Goal: Information Seeking & Learning: Find specific fact

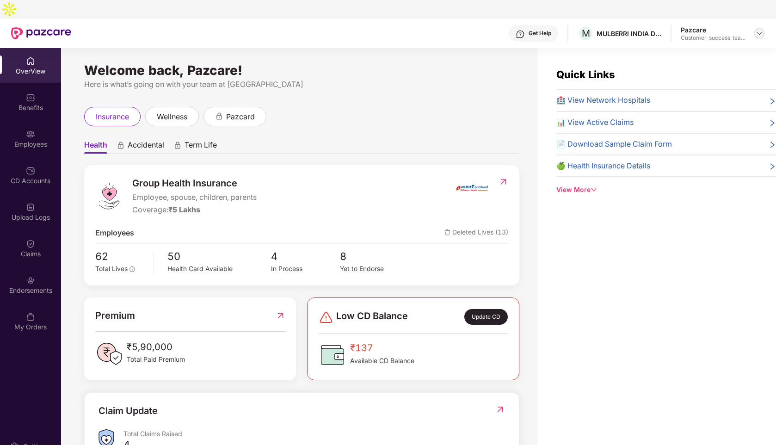
click at [760, 28] on div at bounding box center [759, 33] width 11 height 11
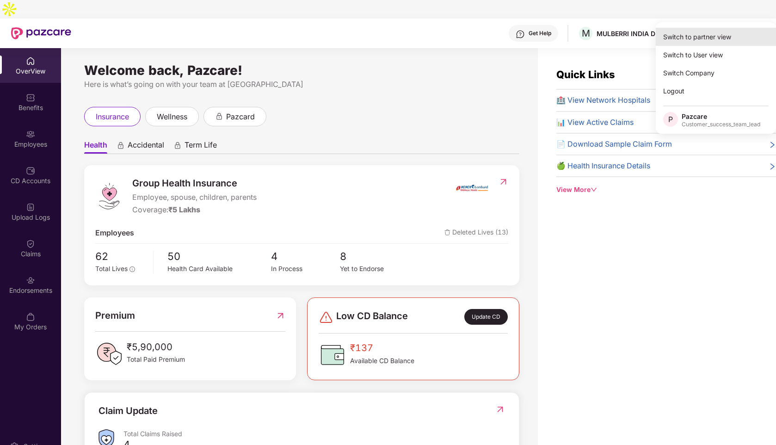
click at [690, 37] on div "Switch to partner view" at bounding box center [716, 37] width 120 height 18
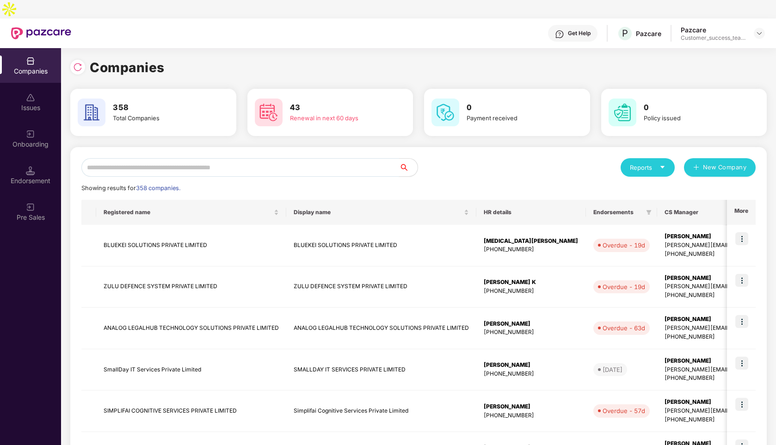
click at [149, 158] on input "text" at bounding box center [240, 167] width 318 height 19
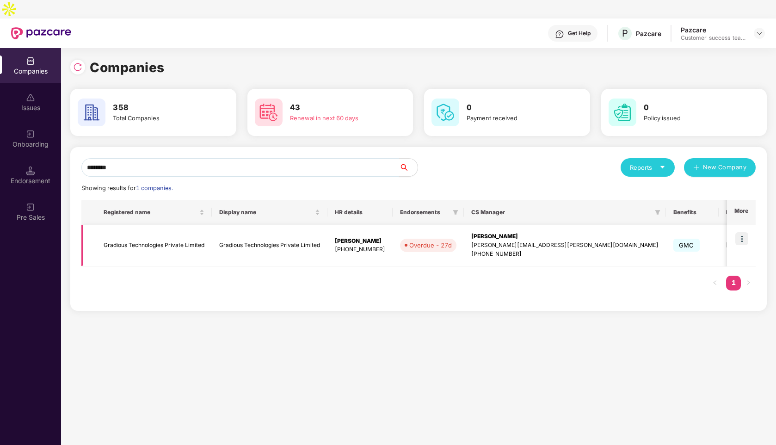
type input "********"
click at [746, 232] on img at bounding box center [742, 238] width 13 height 13
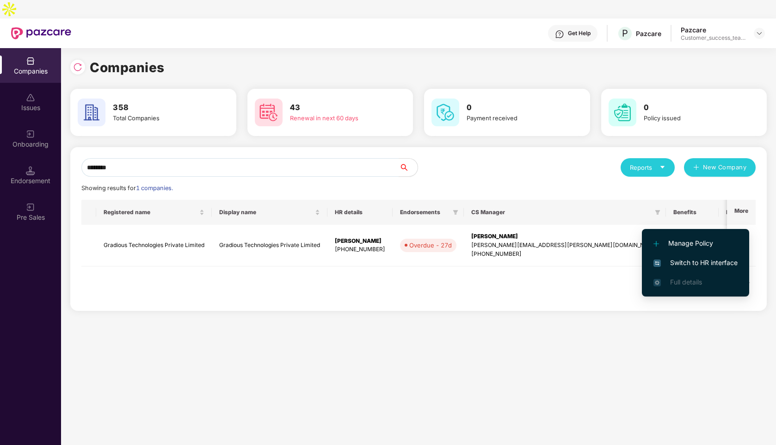
click at [689, 263] on span "Switch to HR interface" at bounding box center [696, 263] width 84 height 10
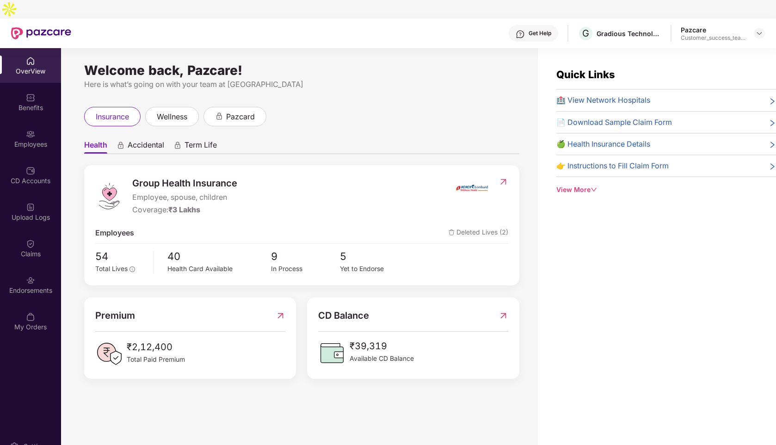
click at [28, 140] on div "Employees" at bounding box center [30, 144] width 61 height 9
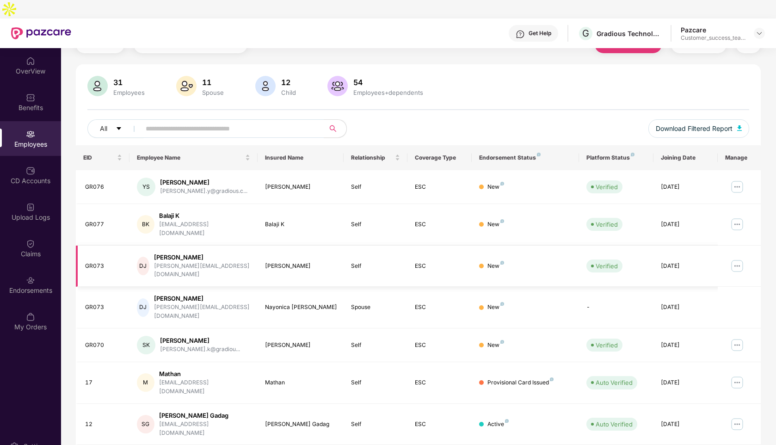
scroll to position [41, 0]
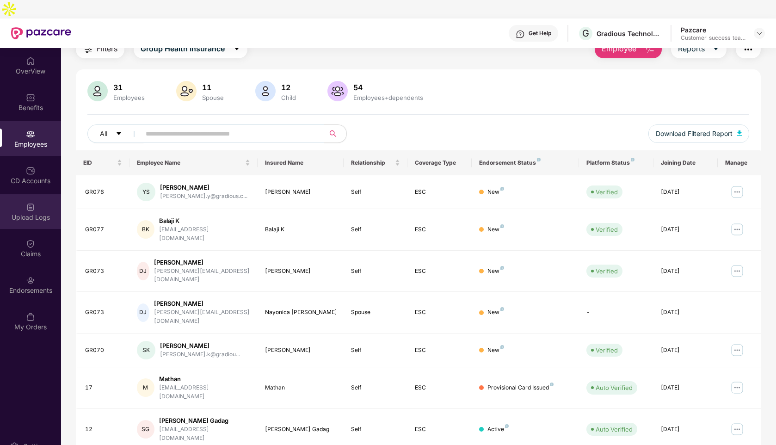
click at [28, 205] on div "Upload Logs" at bounding box center [30, 211] width 61 height 35
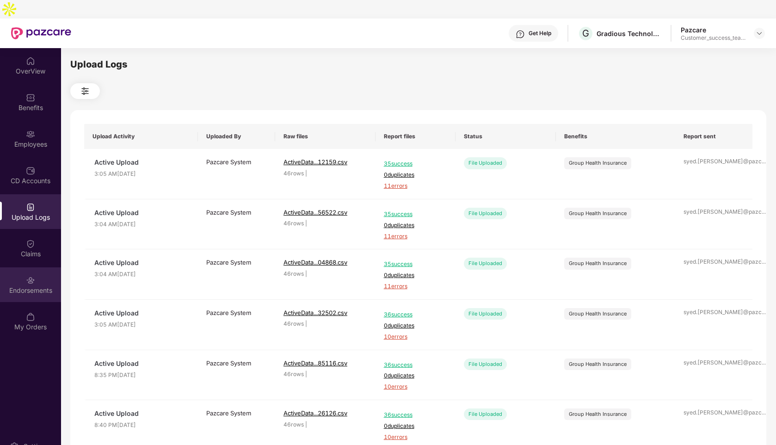
click at [22, 286] on div "Endorsements" at bounding box center [30, 290] width 61 height 9
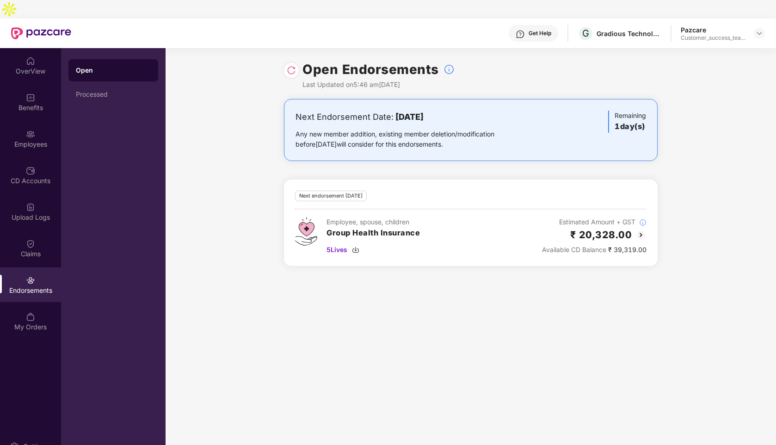
click at [289, 66] on img at bounding box center [291, 70] width 9 height 9
click at [34, 140] on div "Employees" at bounding box center [30, 144] width 61 height 9
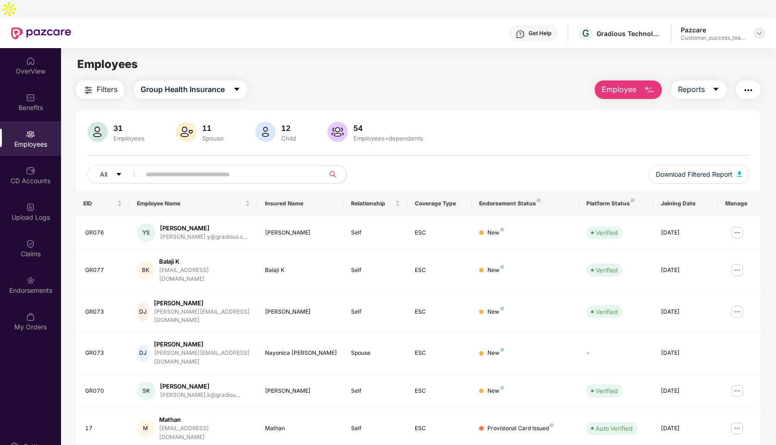
click at [756, 30] on img at bounding box center [759, 33] width 7 height 7
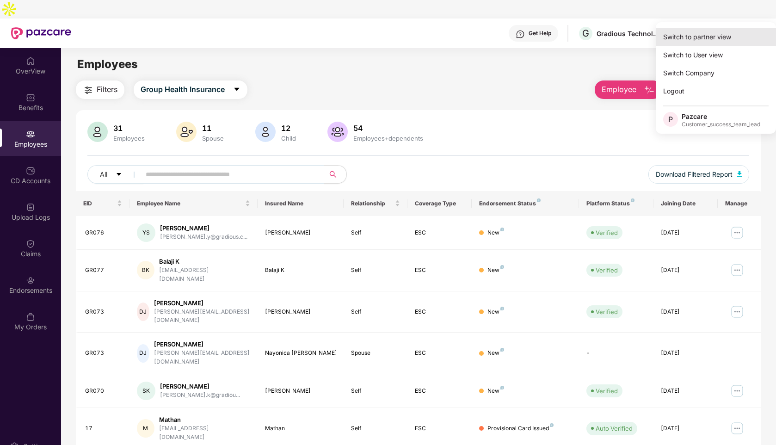
click at [707, 31] on div "Switch to partner view" at bounding box center [716, 37] width 120 height 18
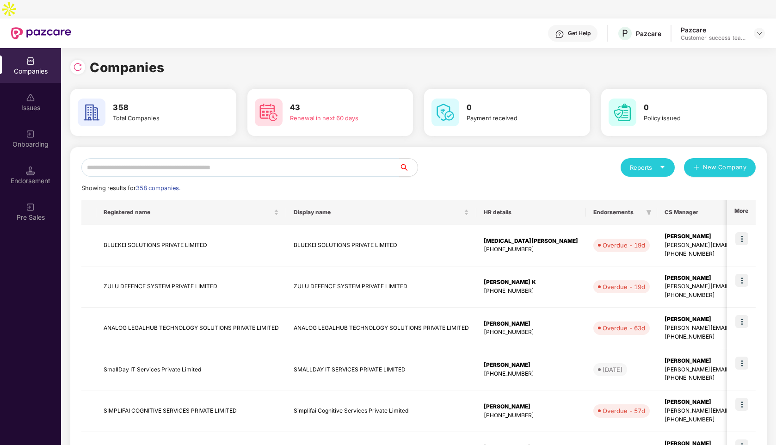
click at [248, 158] on input "text" at bounding box center [240, 167] width 318 height 19
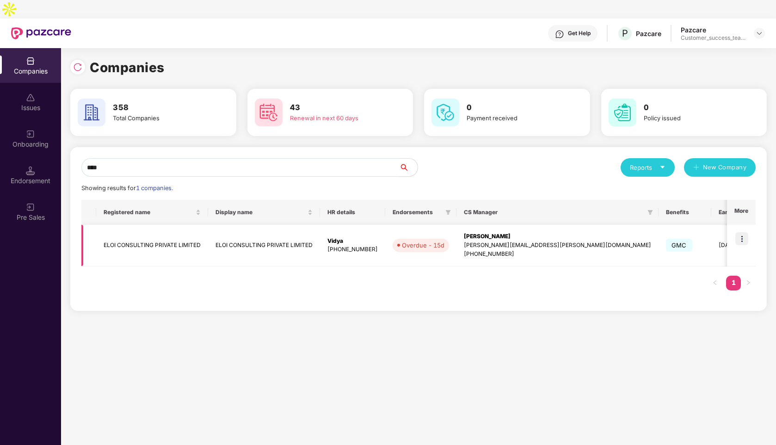
type input "****"
click at [740, 232] on img at bounding box center [742, 238] width 13 height 13
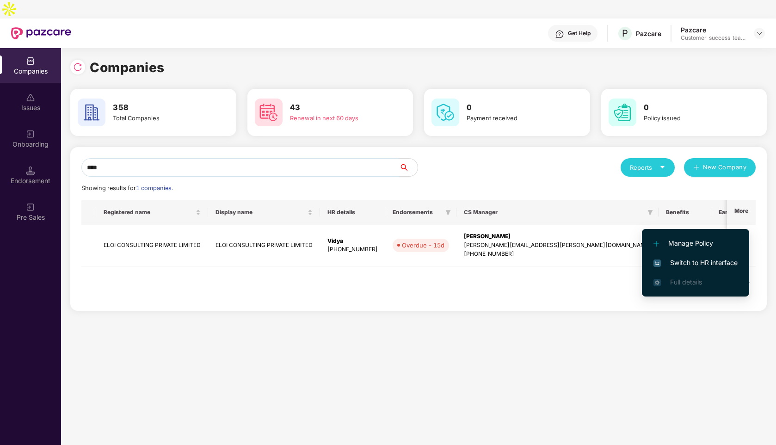
click at [692, 260] on span "Switch to HR interface" at bounding box center [696, 263] width 84 height 10
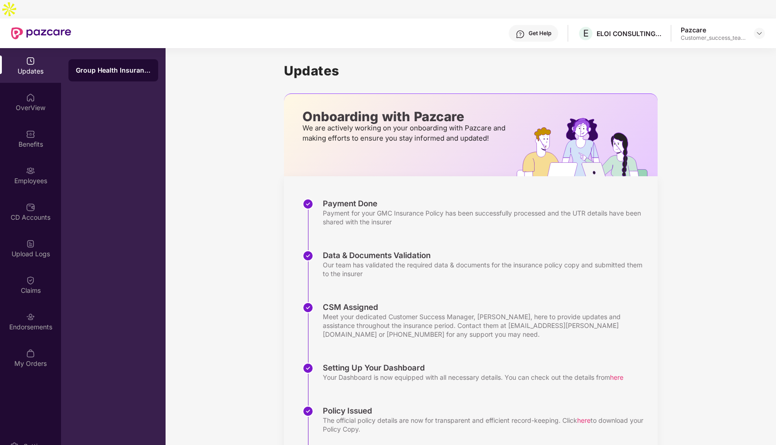
scroll to position [56, 0]
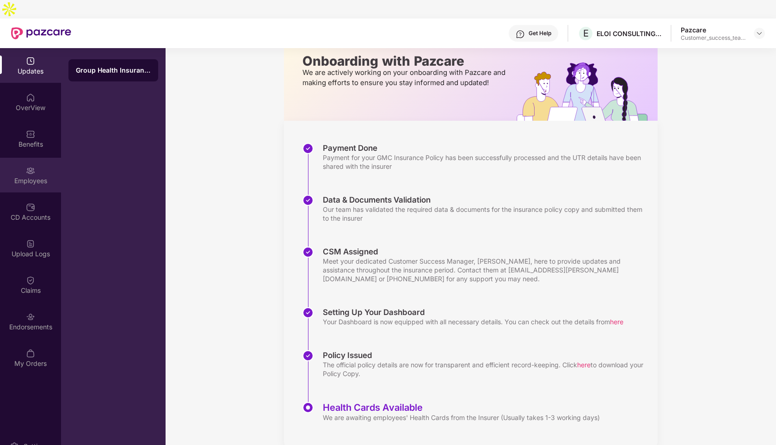
click at [32, 176] on div "Employees" at bounding box center [30, 180] width 61 height 9
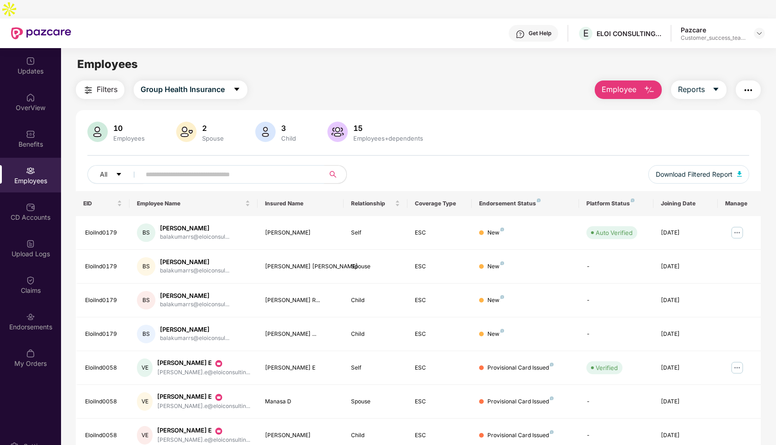
click at [198, 167] on input "text" at bounding box center [229, 174] width 166 height 14
click at [761, 30] on img at bounding box center [759, 33] width 7 height 7
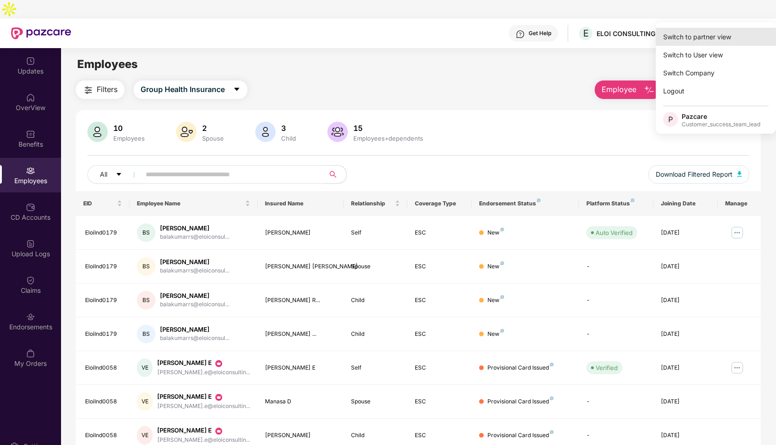
click at [692, 41] on div "Switch to partner view" at bounding box center [716, 37] width 120 height 18
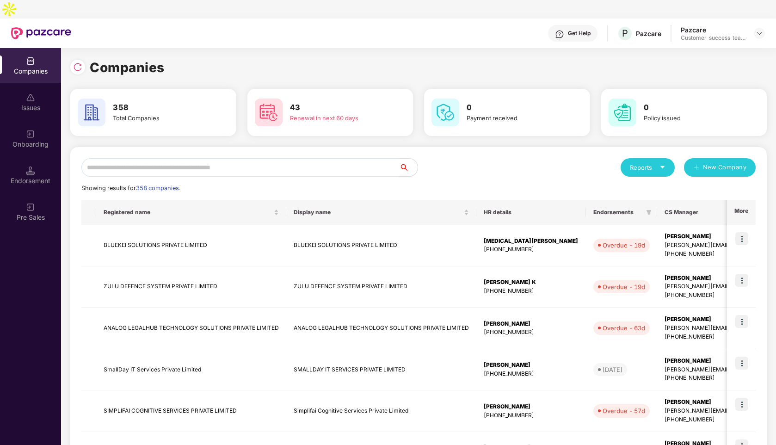
click at [192, 158] on input "text" at bounding box center [240, 167] width 318 height 19
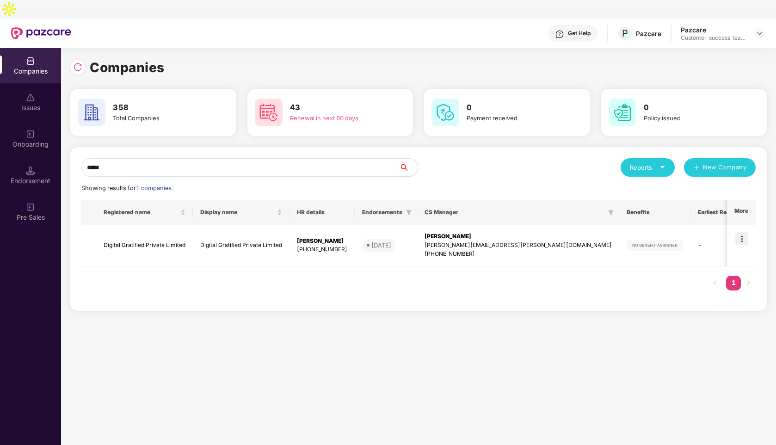
scroll to position [0, 1]
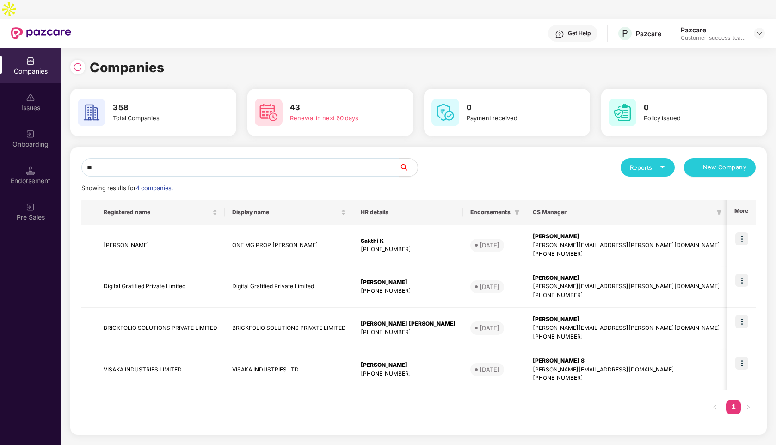
type input "*"
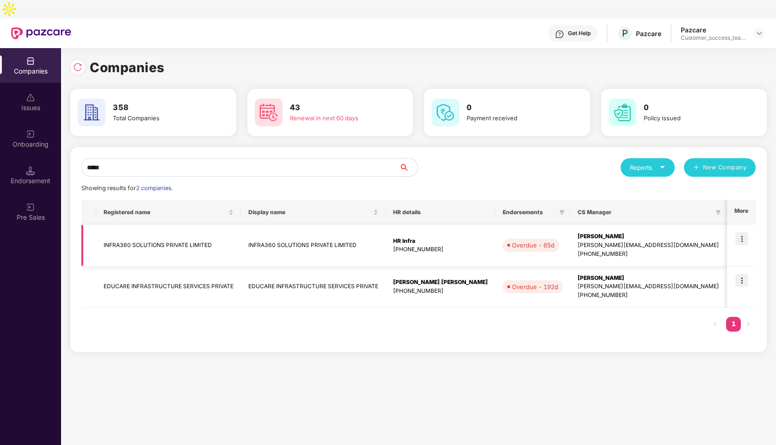
type input "*****"
click at [204, 230] on td "INFRA360 SOLUTIONS PRIVATE LIMITED" at bounding box center [168, 246] width 145 height 42
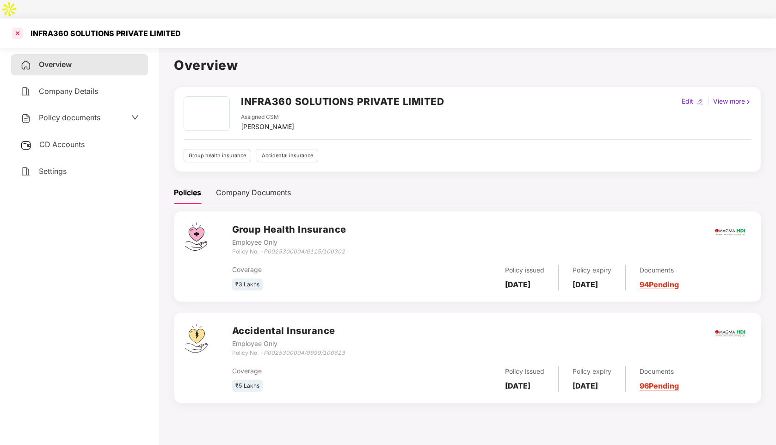
click at [19, 26] on div at bounding box center [17, 33] width 15 height 15
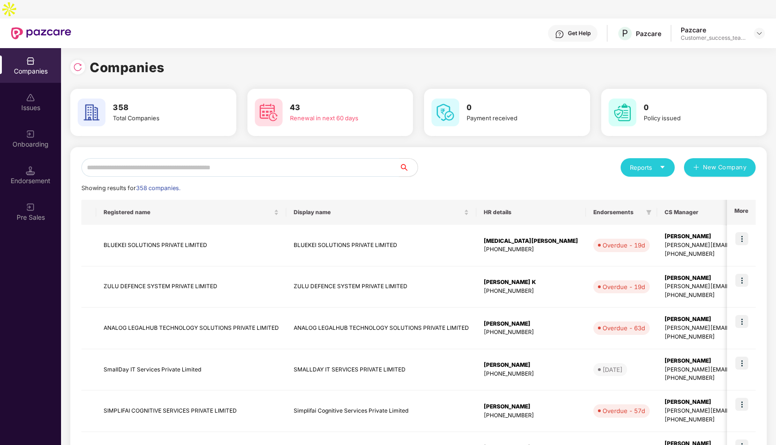
click at [207, 158] on input "text" at bounding box center [240, 167] width 318 height 19
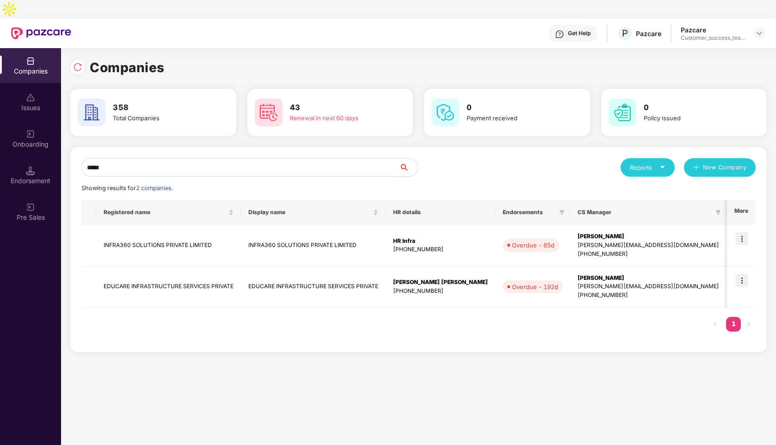
click at [157, 158] on input "*****" at bounding box center [240, 167] width 318 height 19
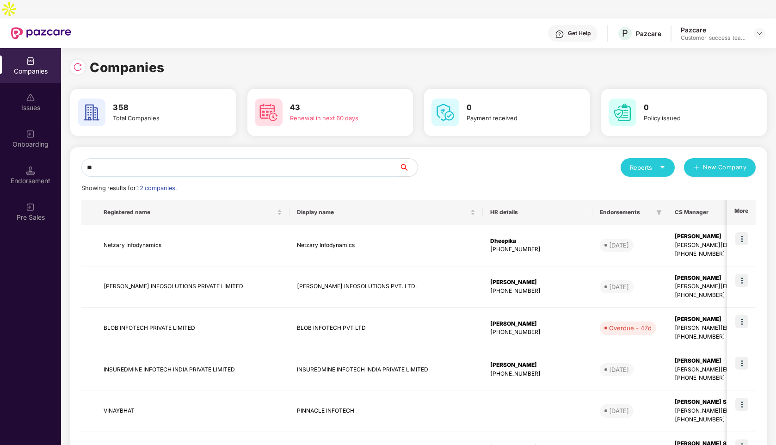
type input "*"
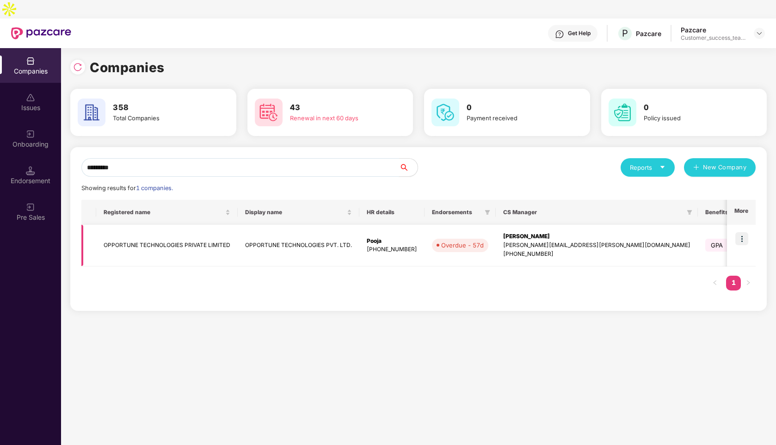
type input "*********"
click at [745, 232] on img at bounding box center [742, 238] width 13 height 13
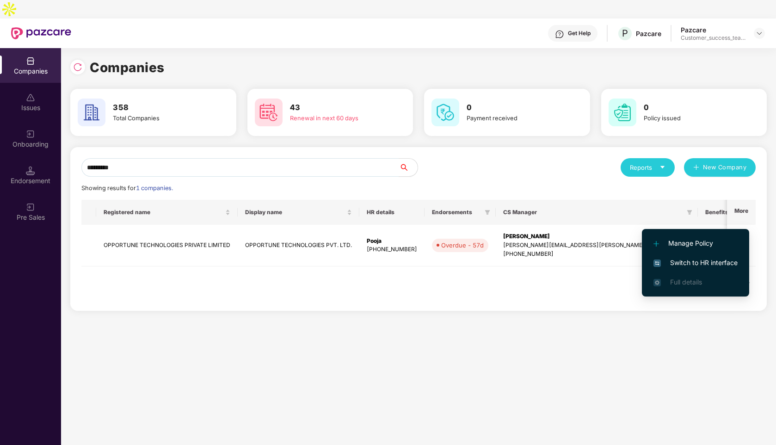
click at [689, 261] on span "Switch to HR interface" at bounding box center [696, 263] width 84 height 10
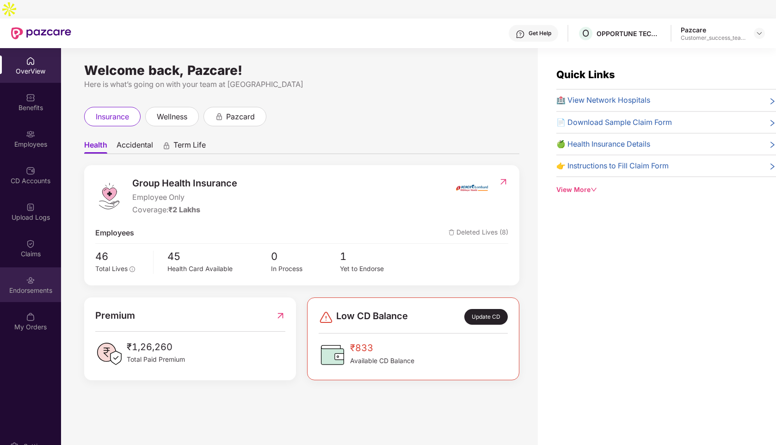
click at [30, 275] on div at bounding box center [30, 279] width 9 height 9
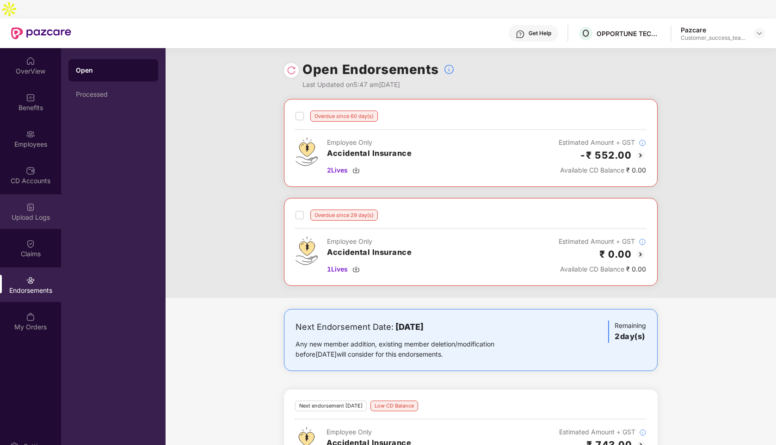
click at [33, 203] on img at bounding box center [30, 207] width 9 height 9
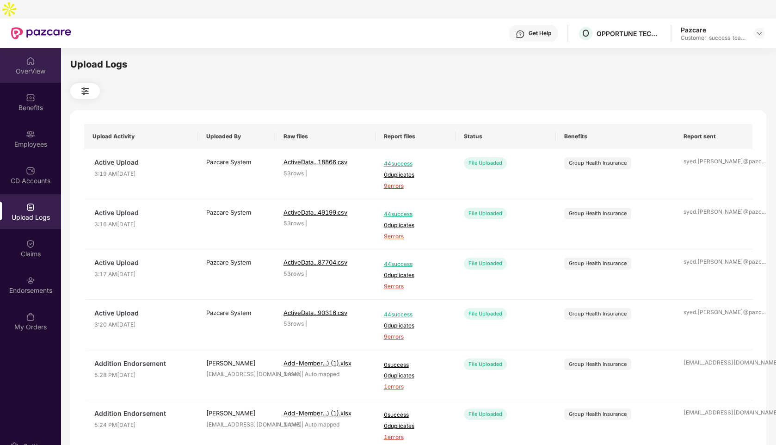
click at [30, 67] on div "OverView" at bounding box center [30, 71] width 61 height 9
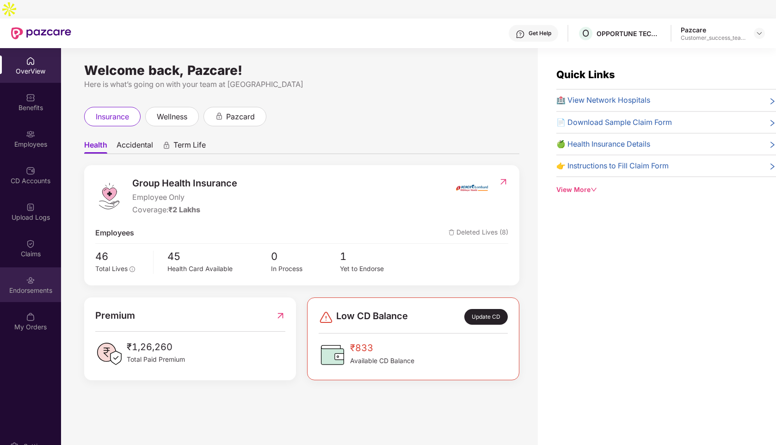
click at [41, 280] on div "Endorsements" at bounding box center [30, 284] width 61 height 35
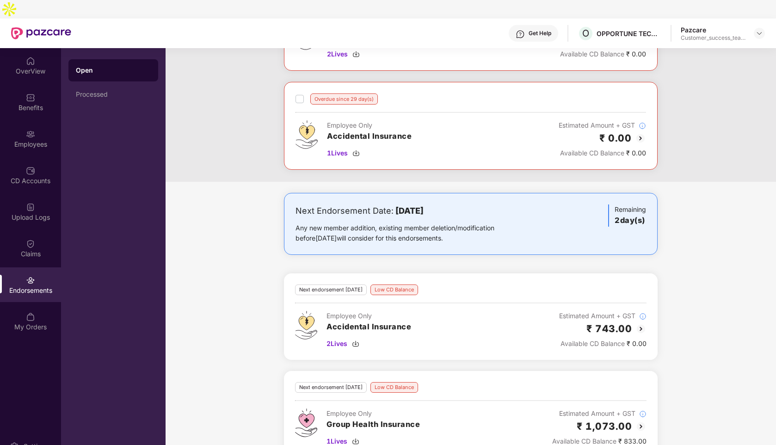
scroll to position [120, 0]
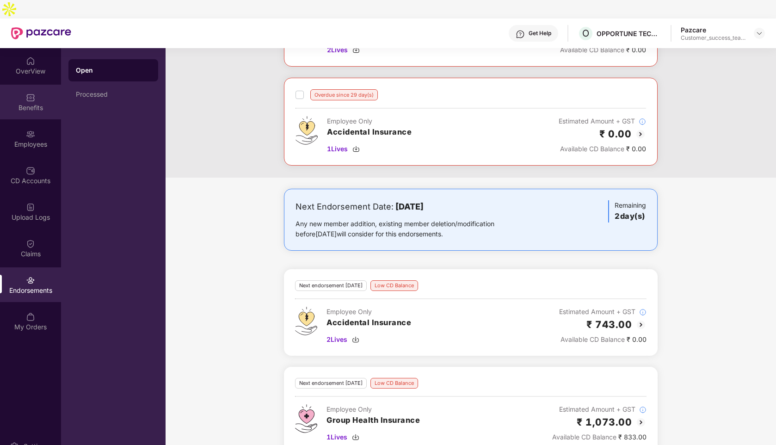
click at [32, 93] on img at bounding box center [30, 97] width 9 height 9
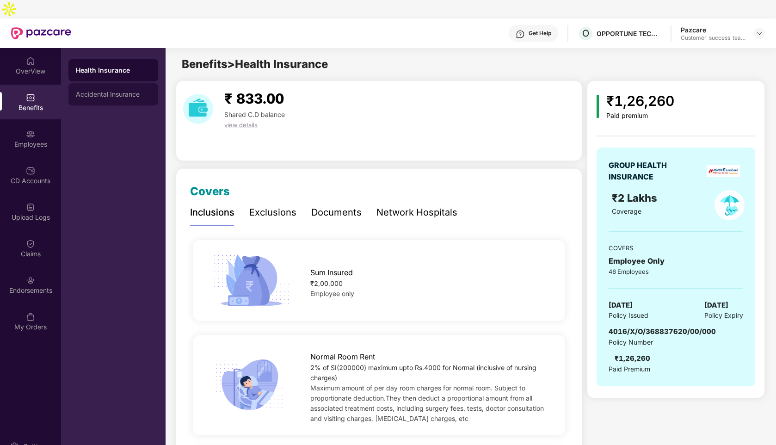
click at [95, 91] on div "Accidental Insurance" at bounding box center [113, 94] width 75 height 7
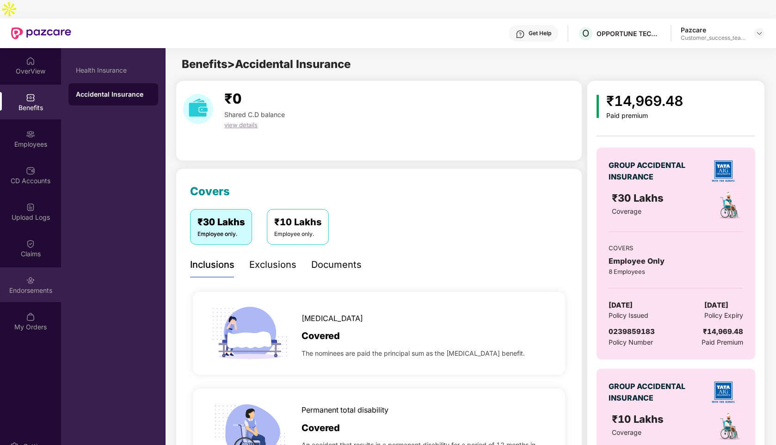
click at [43, 286] on div "Endorsements" at bounding box center [30, 290] width 61 height 9
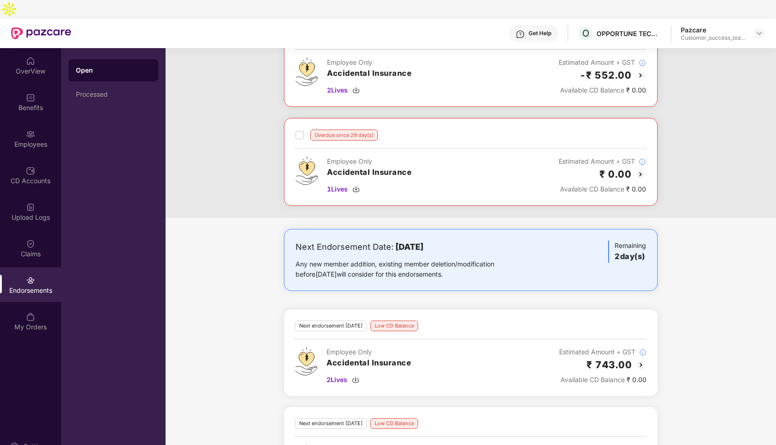
scroll to position [120, 0]
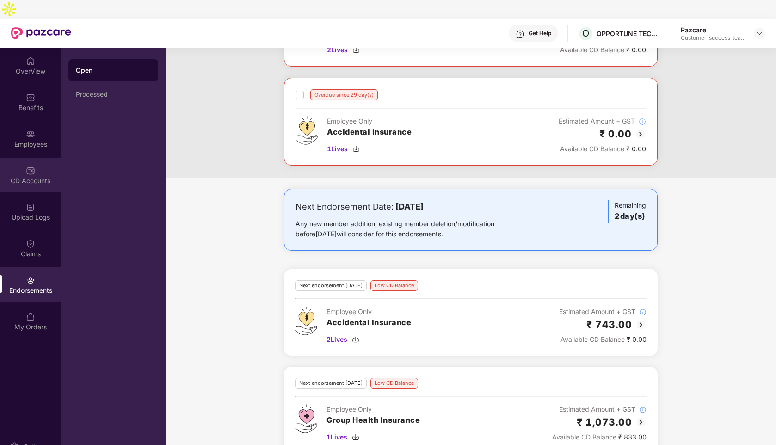
click at [32, 166] on img at bounding box center [30, 170] width 9 height 9
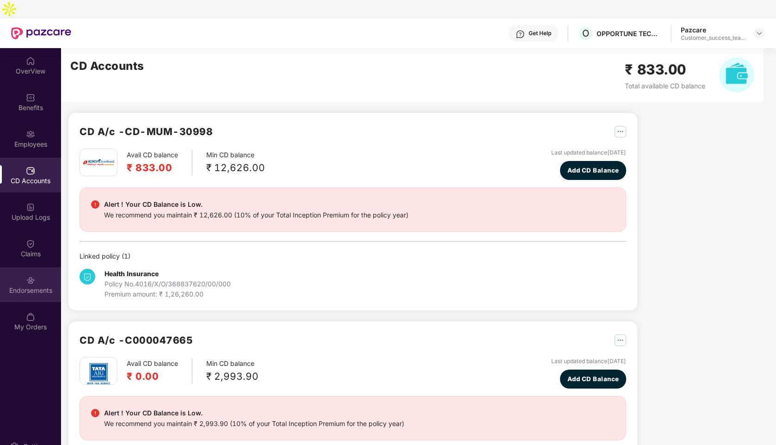
click at [39, 267] on div "Endorsements" at bounding box center [30, 284] width 61 height 35
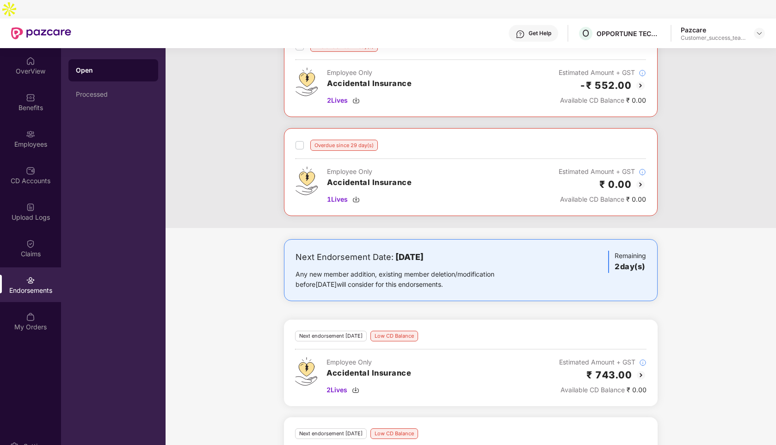
scroll to position [120, 0]
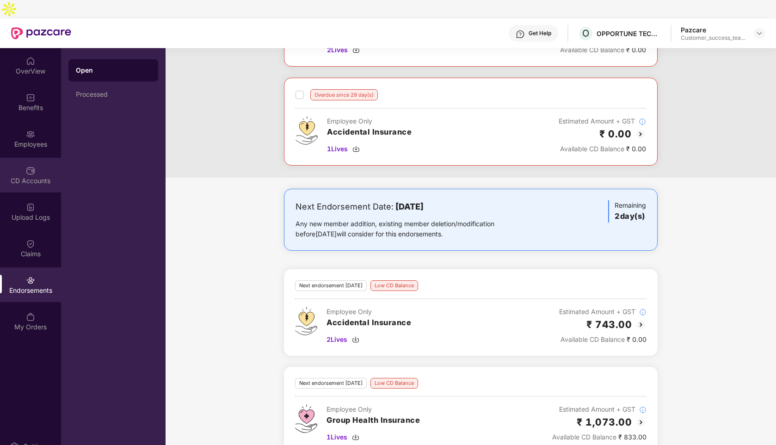
click at [30, 166] on img at bounding box center [30, 170] width 9 height 9
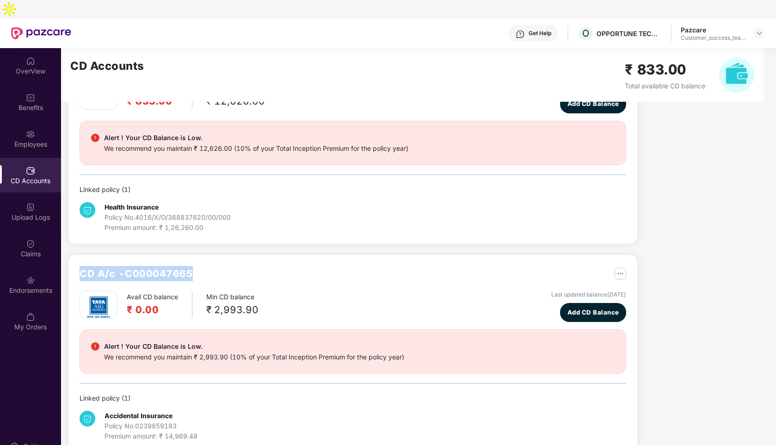
drag, startPoint x: 197, startPoint y: 253, endPoint x: 82, endPoint y: 254, distance: 115.2
click at [82, 266] on div "CD A/c - C000047665" at bounding box center [353, 278] width 547 height 25
copy h2 "CD A/c - C000047665"
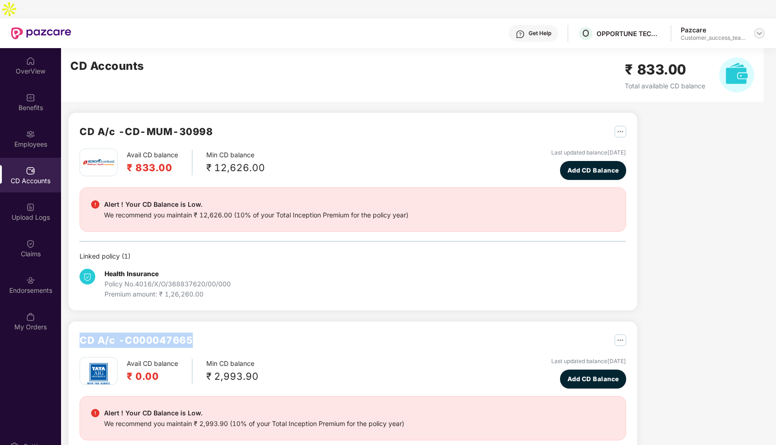
click at [759, 30] on img at bounding box center [759, 33] width 7 height 7
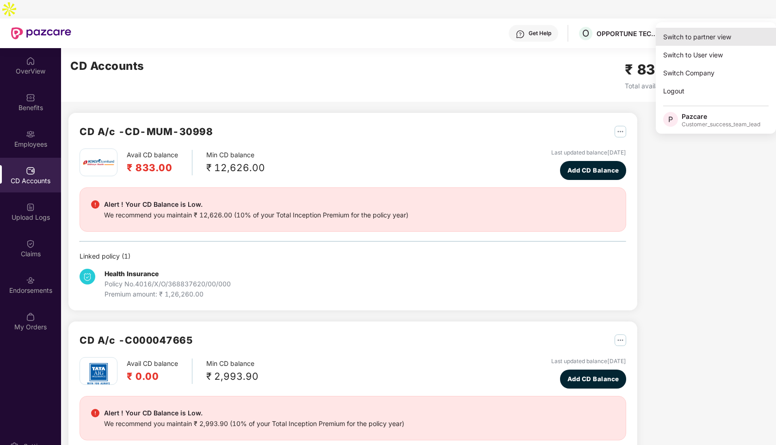
click at [704, 37] on div "Switch to partner view" at bounding box center [716, 37] width 120 height 18
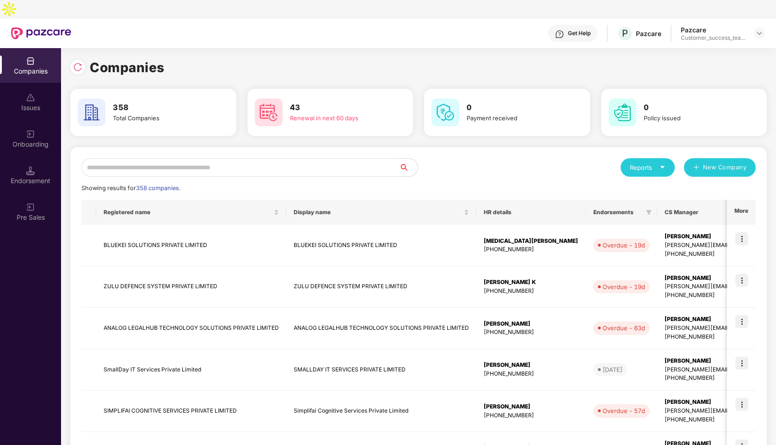
click at [204, 158] on input "text" at bounding box center [240, 167] width 318 height 19
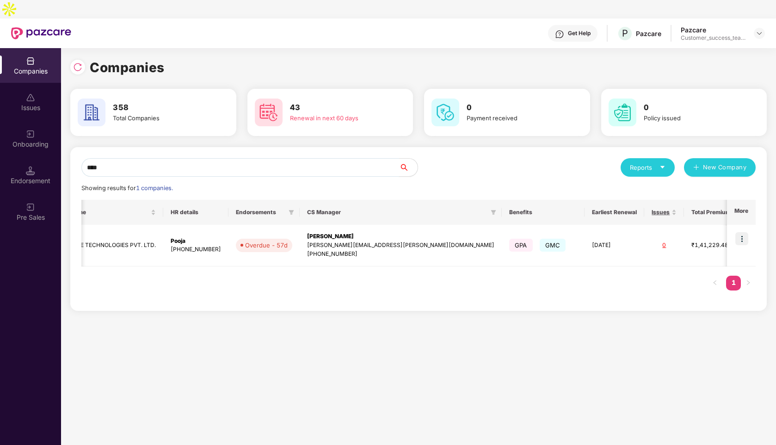
type input "****"
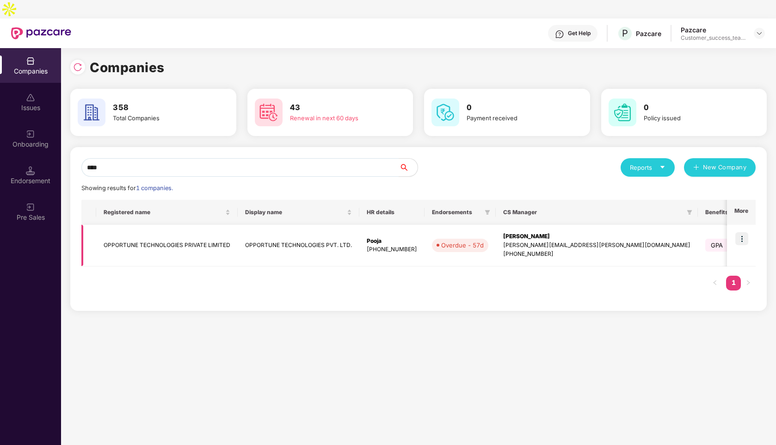
click at [134, 236] on td "OPPORTUNE TECHNOLOGIES PRIVATE LIMITED" at bounding box center [167, 246] width 142 height 42
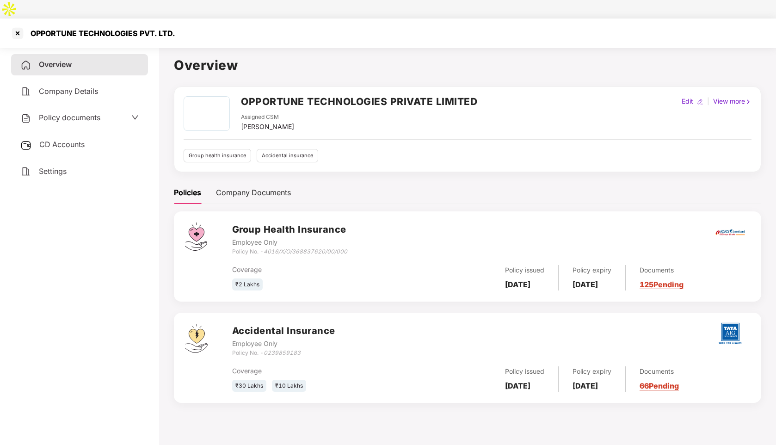
click at [88, 113] on span "Policy documents" at bounding box center [70, 117] width 62 height 9
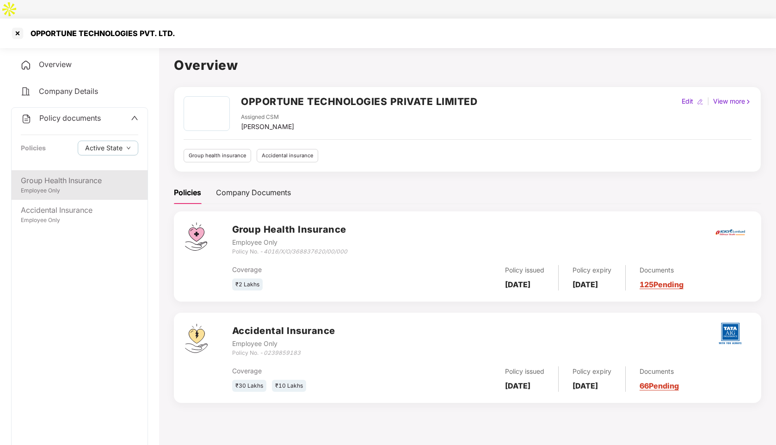
click at [59, 175] on div "Group Health Insurance" at bounding box center [80, 181] width 118 height 12
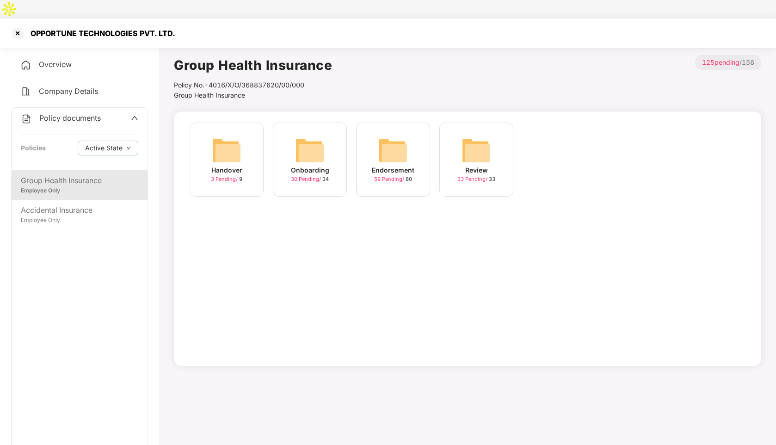
click at [303, 165] on div "Onboarding" at bounding box center [310, 170] width 38 height 10
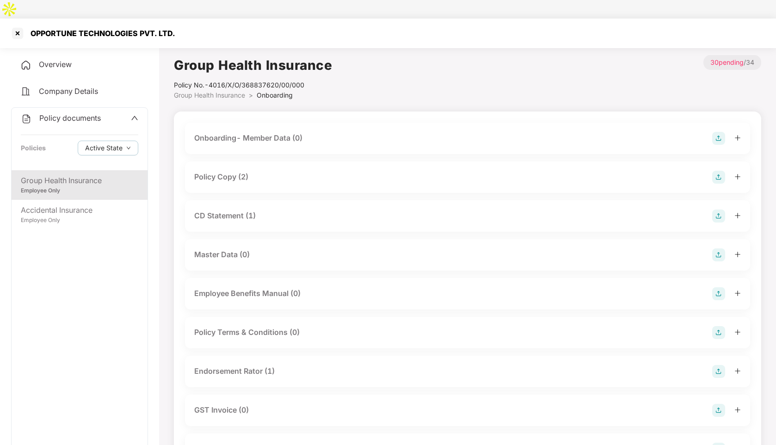
click at [229, 171] on div "Policy Copy (2)" at bounding box center [221, 177] width 54 height 12
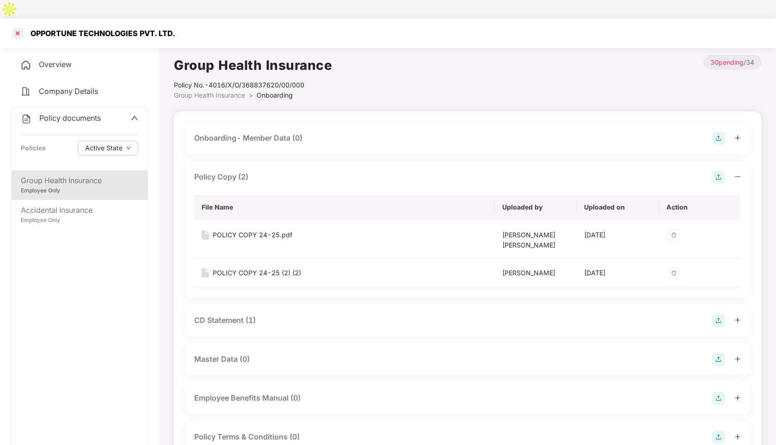
click at [19, 26] on div at bounding box center [17, 33] width 15 height 15
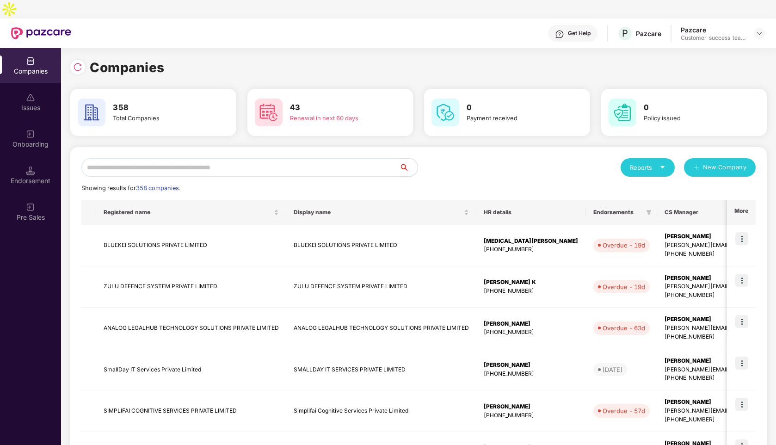
click at [171, 158] on input "text" at bounding box center [240, 167] width 318 height 19
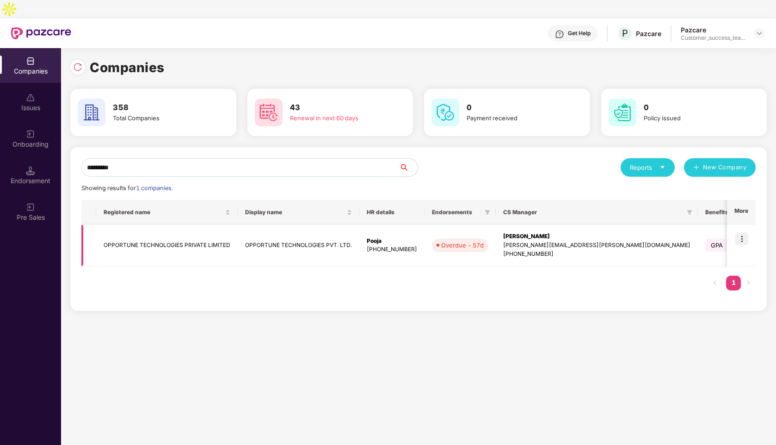
type input "*********"
click at [745, 232] on img at bounding box center [742, 238] width 13 height 13
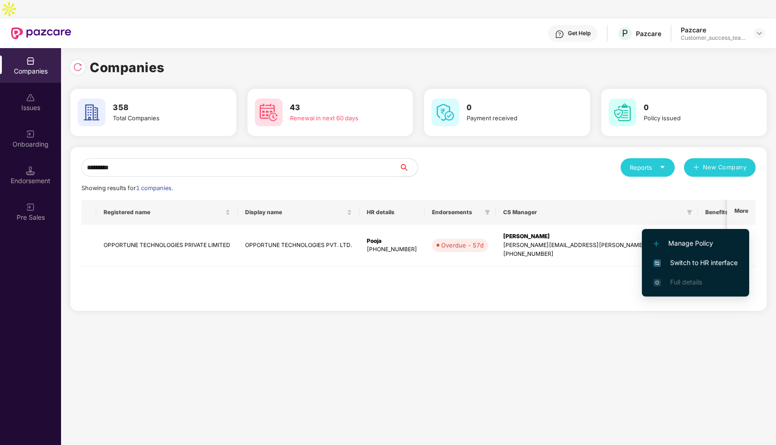
click at [697, 258] on span "Switch to HR interface" at bounding box center [696, 263] width 84 height 10
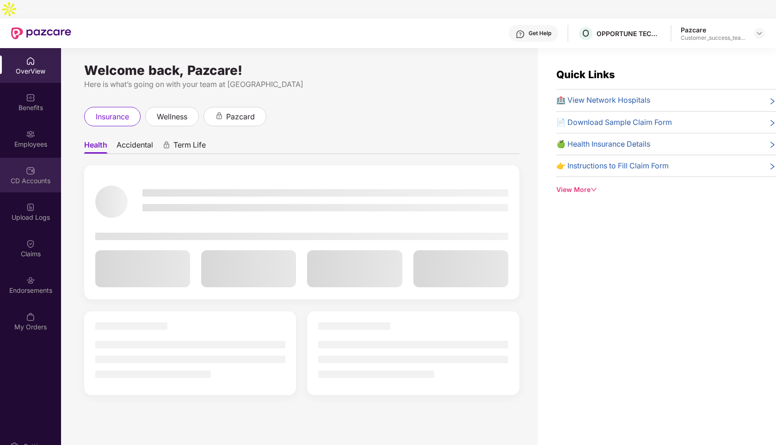
click at [35, 176] on div "CD Accounts" at bounding box center [30, 180] width 61 height 9
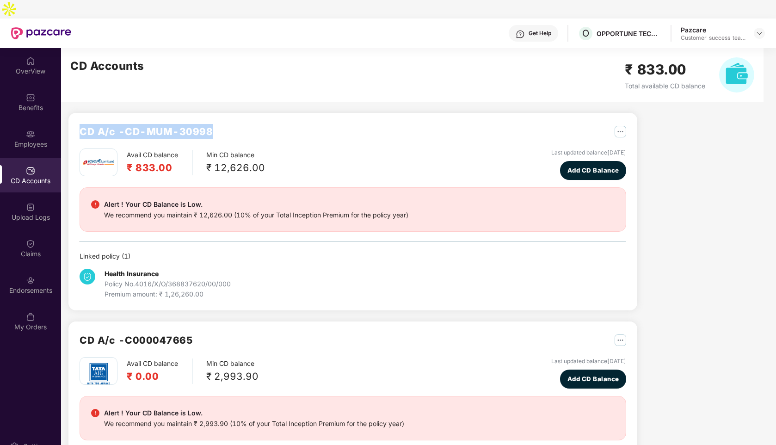
drag, startPoint x: 222, startPoint y: 118, endPoint x: 81, endPoint y: 119, distance: 141.1
click at [81, 124] on div "CD A/c - CD-MUM-30998" at bounding box center [353, 136] width 547 height 25
copy h2 "CD A/c - CD-MUM-30998"
click at [765, 28] on div at bounding box center [759, 33] width 11 height 11
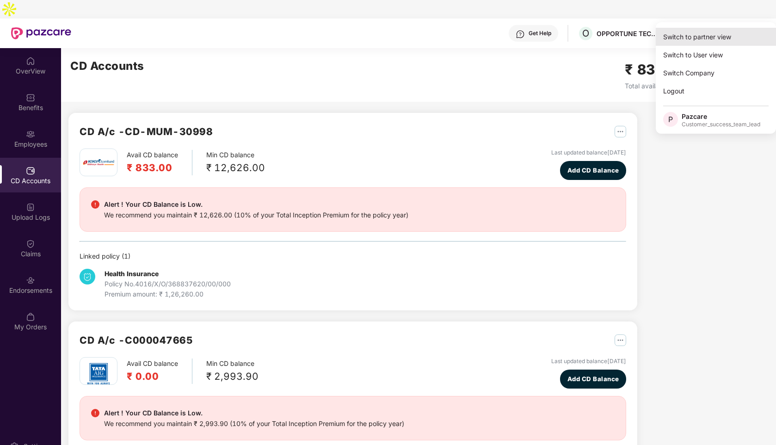
click at [717, 35] on div "Switch to partner view" at bounding box center [716, 37] width 120 height 18
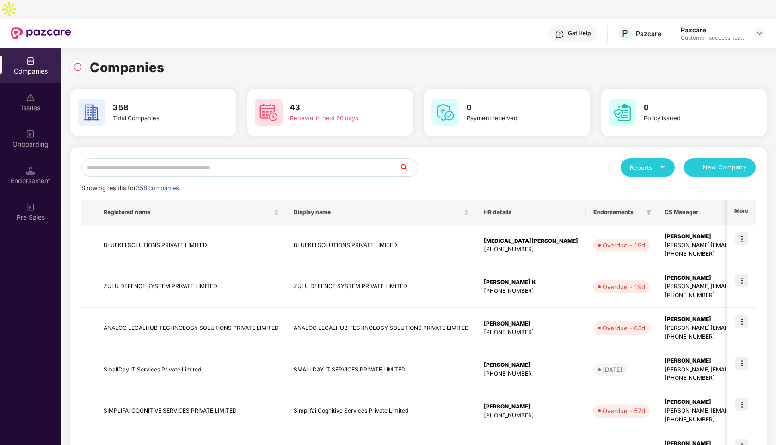
click at [189, 158] on input "text" at bounding box center [240, 167] width 318 height 19
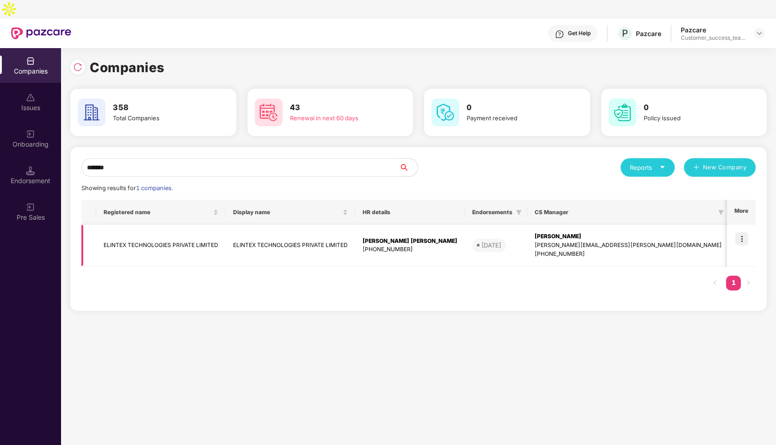
type input "*******"
click at [745, 232] on img at bounding box center [742, 238] width 13 height 13
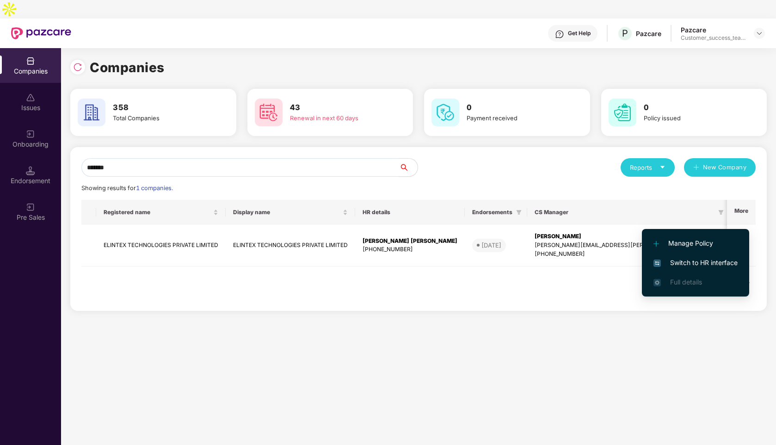
click at [702, 258] on span "Switch to HR interface" at bounding box center [696, 263] width 84 height 10
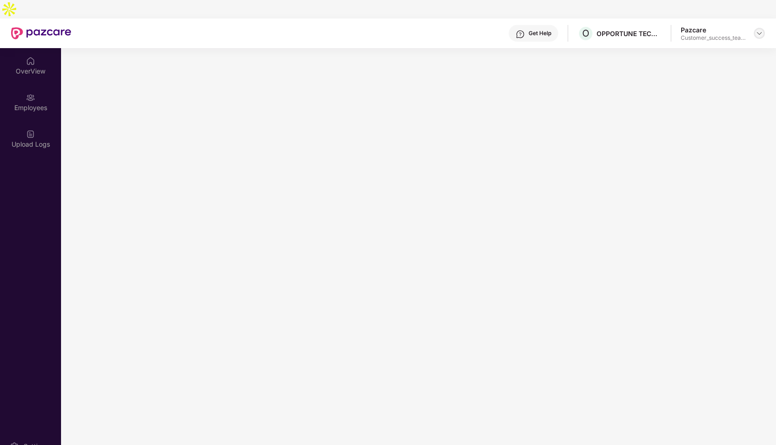
click at [757, 30] on img at bounding box center [759, 33] width 7 height 7
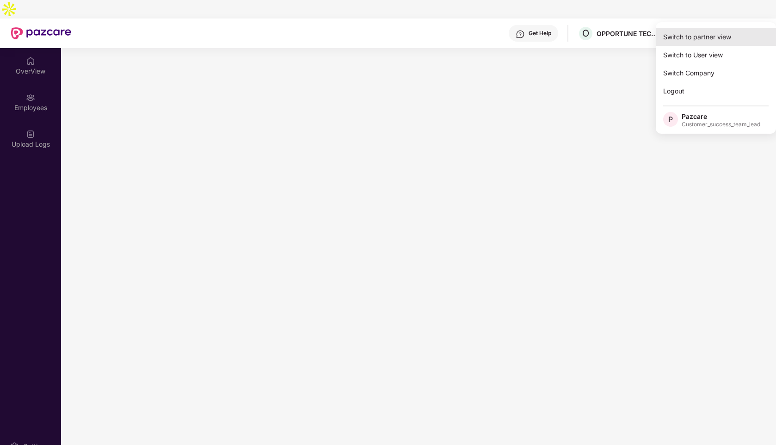
click at [694, 35] on div "Switch to partner view" at bounding box center [716, 37] width 120 height 18
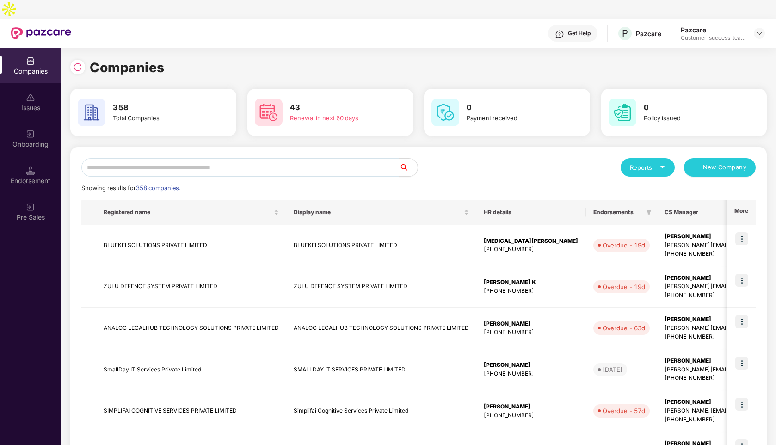
click at [125, 158] on input "text" at bounding box center [240, 167] width 318 height 19
type input "*"
paste input "**********"
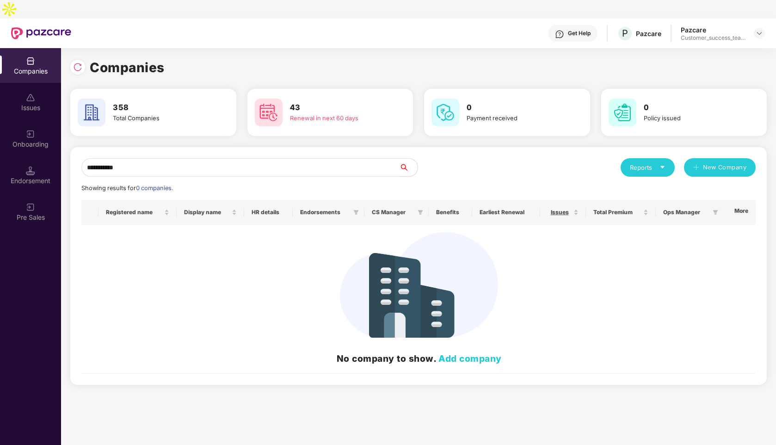
click at [167, 158] on input "**********" at bounding box center [240, 167] width 318 height 19
type input "*"
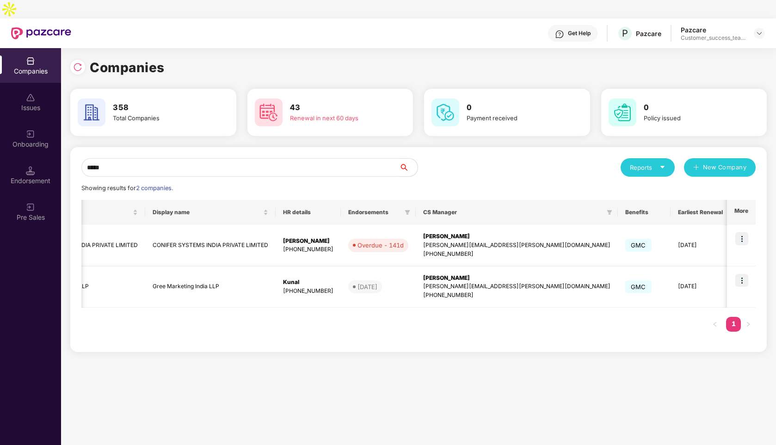
scroll to position [0, 150]
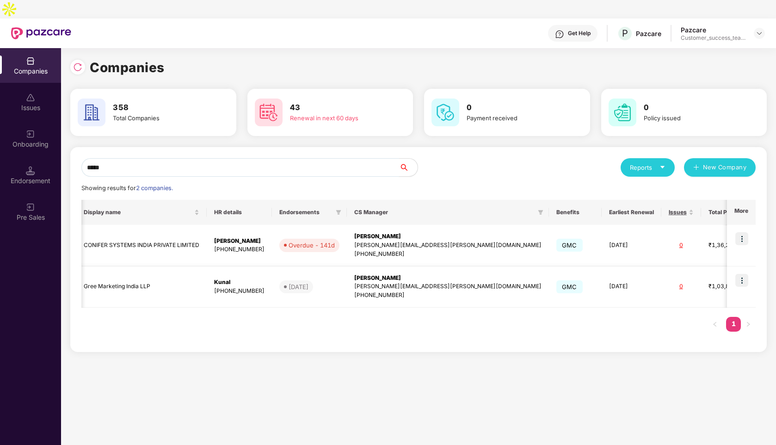
type input "*****"
click at [743, 274] on img at bounding box center [742, 280] width 13 height 13
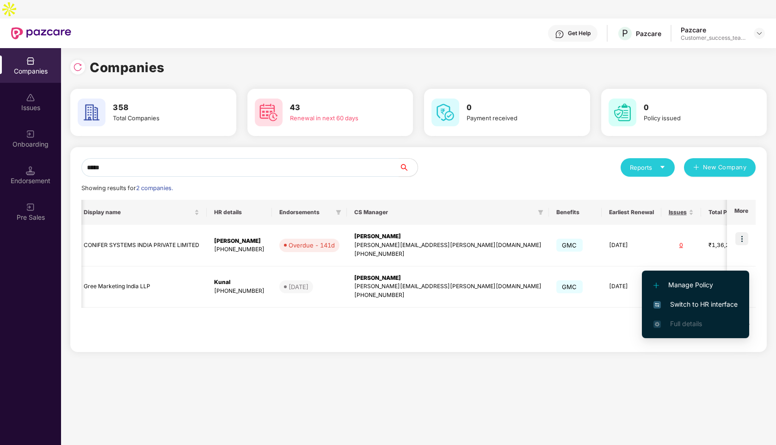
click at [685, 305] on span "Switch to HR interface" at bounding box center [696, 304] width 84 height 10
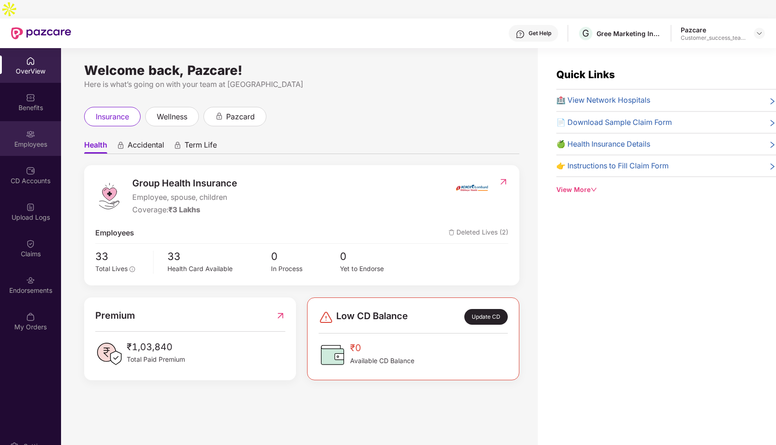
click at [30, 121] on div "Employees" at bounding box center [30, 138] width 61 height 35
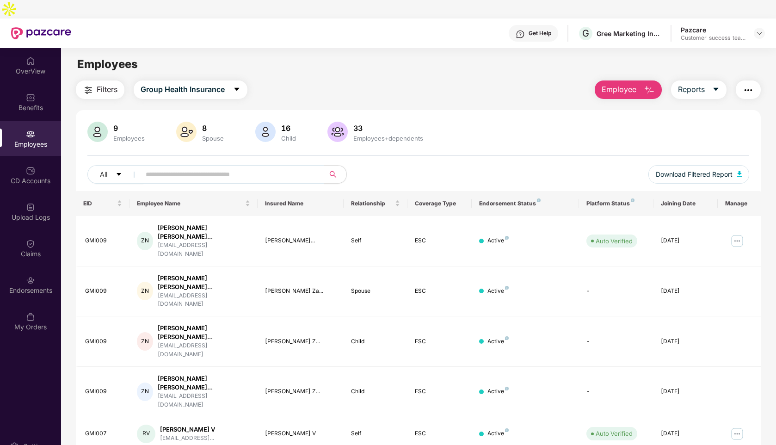
click at [201, 167] on input "text" at bounding box center [229, 174] width 166 height 14
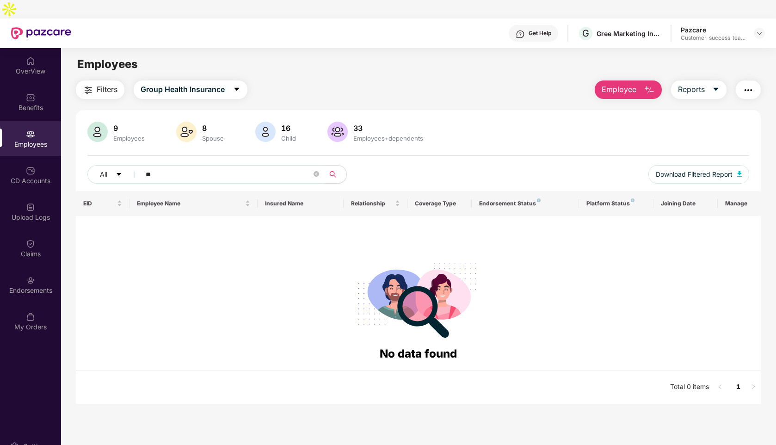
type input "*"
type input "*****"
click at [763, 28] on div at bounding box center [759, 33] width 11 height 11
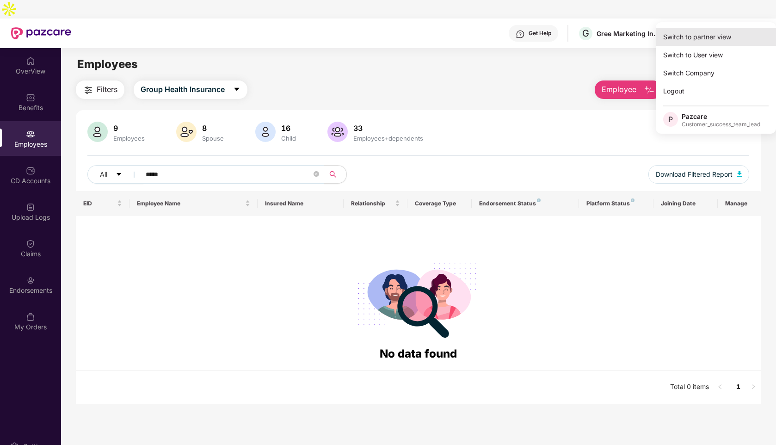
click at [704, 35] on div "Switch to partner view" at bounding box center [716, 37] width 120 height 18
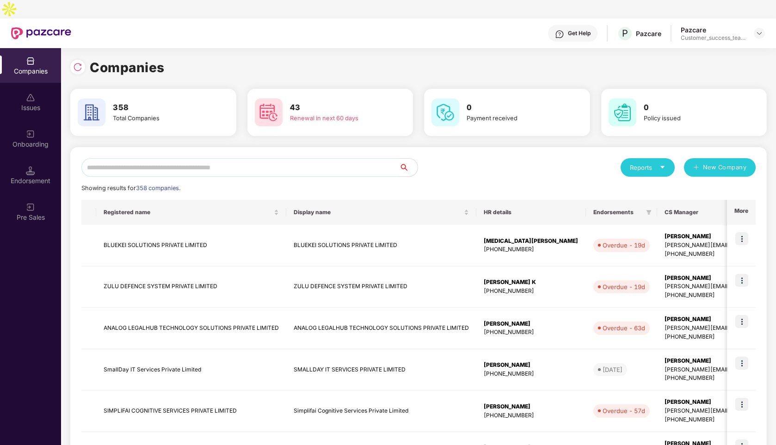
click at [143, 158] on input "text" at bounding box center [240, 167] width 318 height 19
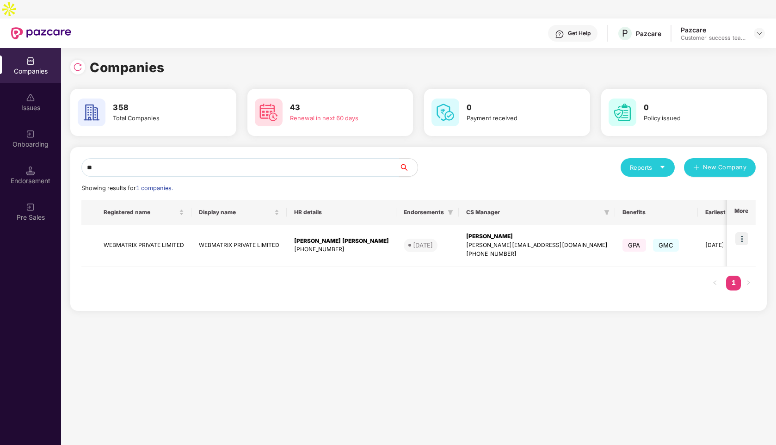
click at [183, 158] on input "**" at bounding box center [240, 167] width 318 height 19
type input "*"
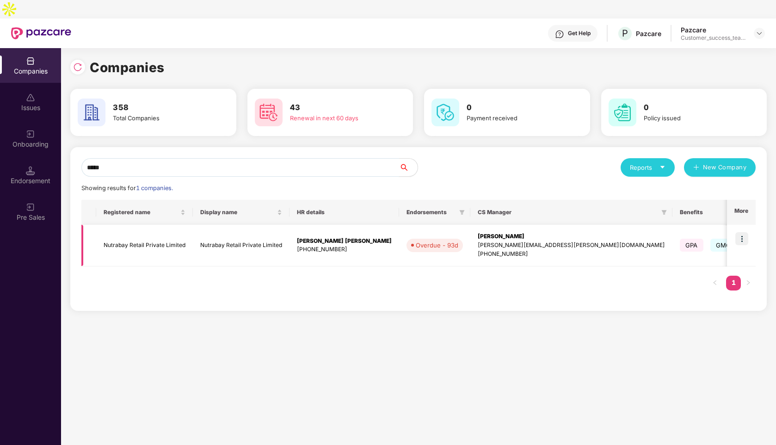
type input "*****"
click at [746, 232] on img at bounding box center [742, 238] width 13 height 13
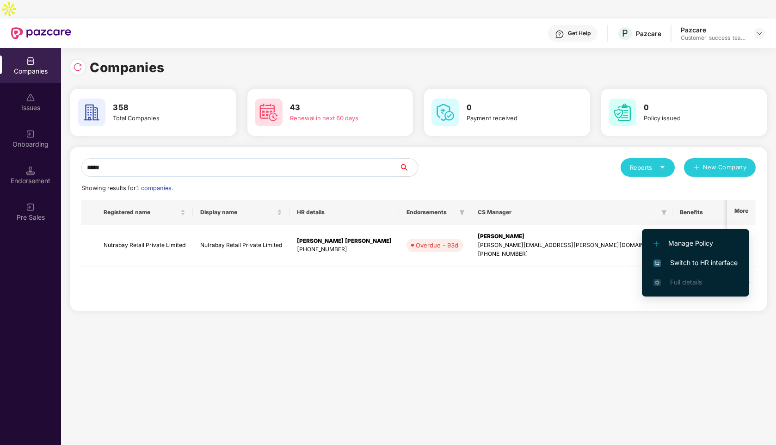
click at [676, 264] on span "Switch to HR interface" at bounding box center [696, 263] width 84 height 10
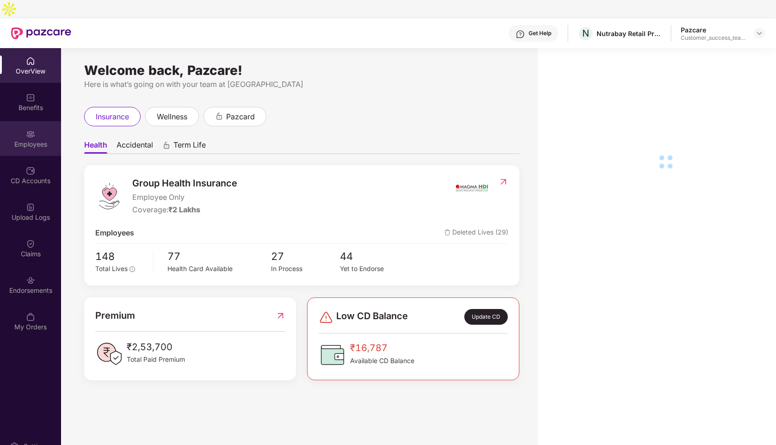
click at [37, 121] on div "Employees" at bounding box center [30, 138] width 61 height 35
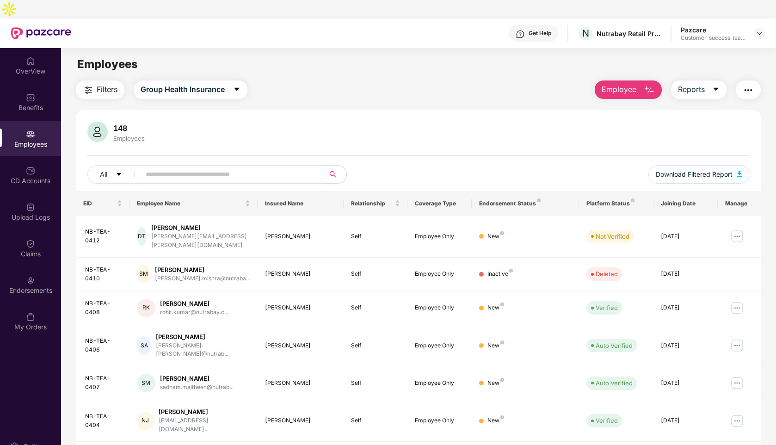
click at [196, 167] on input "text" at bounding box center [229, 174] width 166 height 14
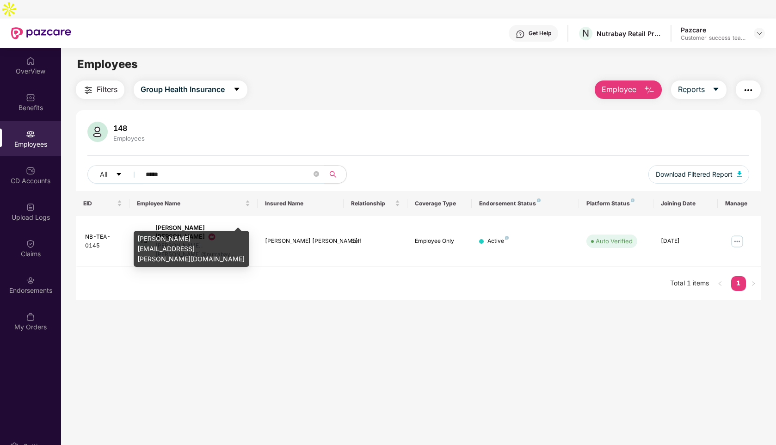
type input "*****"
drag, startPoint x: 227, startPoint y: 239, endPoint x: 134, endPoint y: 239, distance: 92.5
click at [134, 239] on div "[PERSON_NAME][EMAIL_ADDRESS][PERSON_NAME][DOMAIN_NAME]" at bounding box center [192, 249] width 116 height 36
copy div "[PERSON_NAME][EMAIL_ADDRESS][PERSON_NAME][DOMAIN_NAME]"
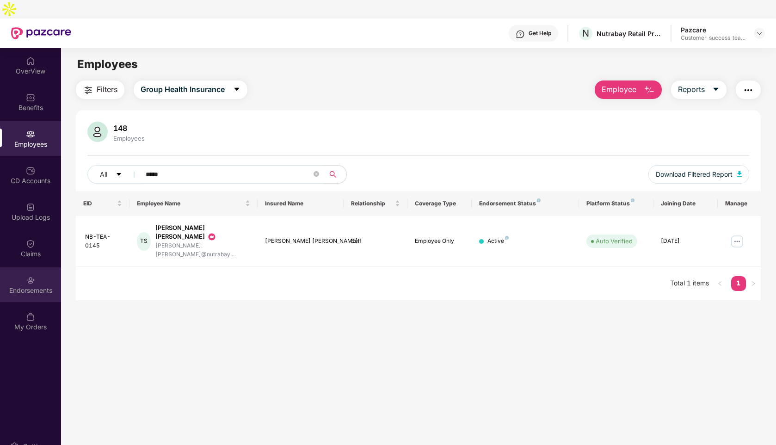
click at [36, 267] on div "Endorsements" at bounding box center [30, 284] width 61 height 35
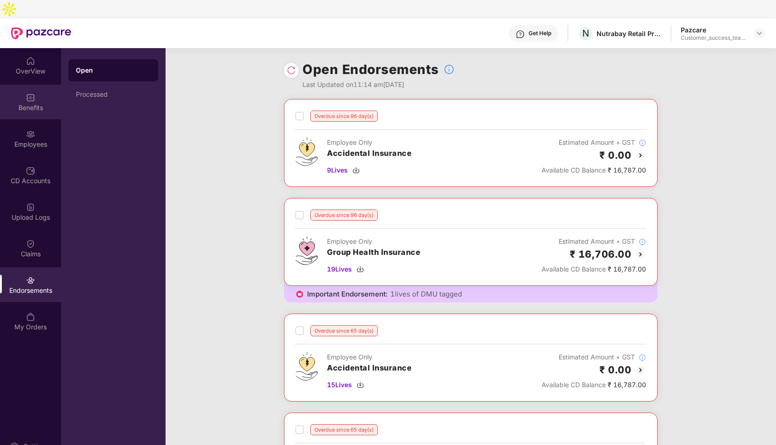
click at [29, 92] on div at bounding box center [30, 96] width 9 height 9
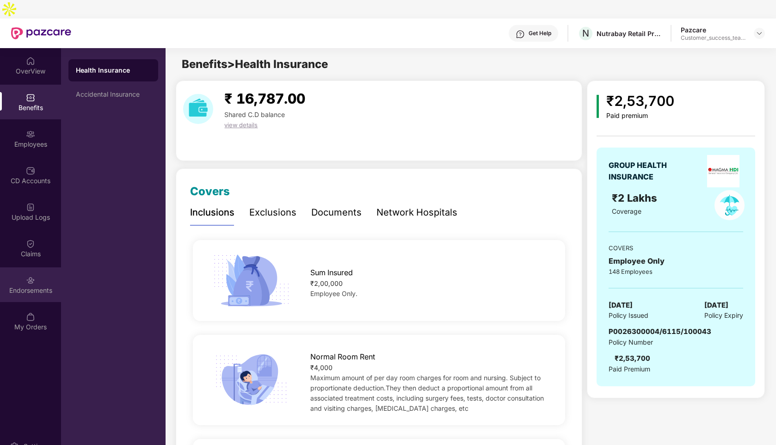
click at [31, 286] on div "Endorsements" at bounding box center [30, 290] width 61 height 9
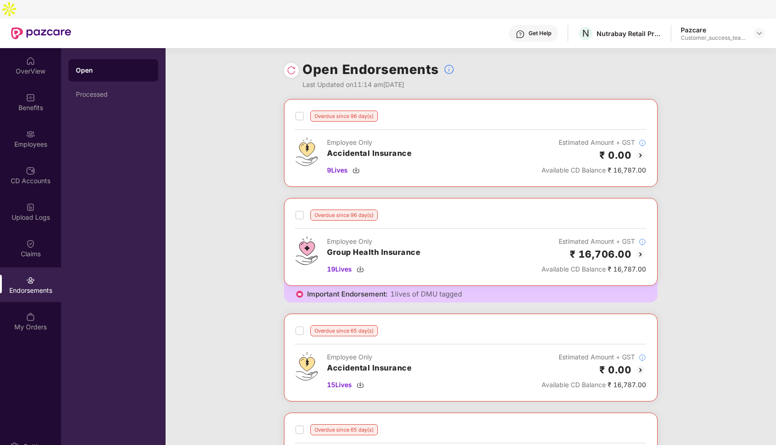
click at [638, 150] on img at bounding box center [640, 155] width 11 height 11
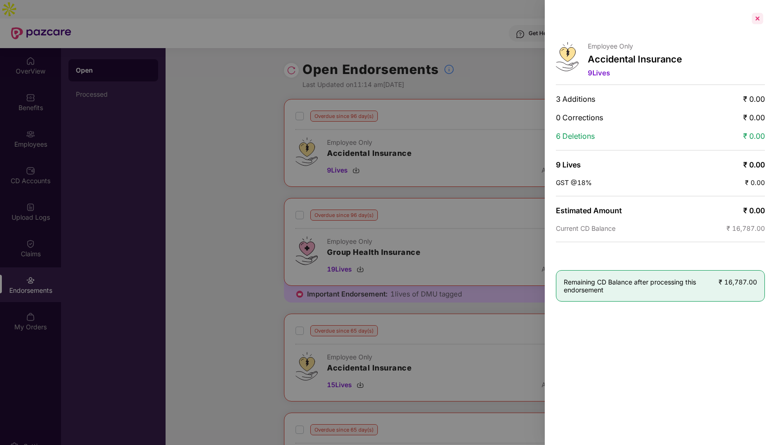
click at [758, 22] on div at bounding box center [758, 18] width 15 height 15
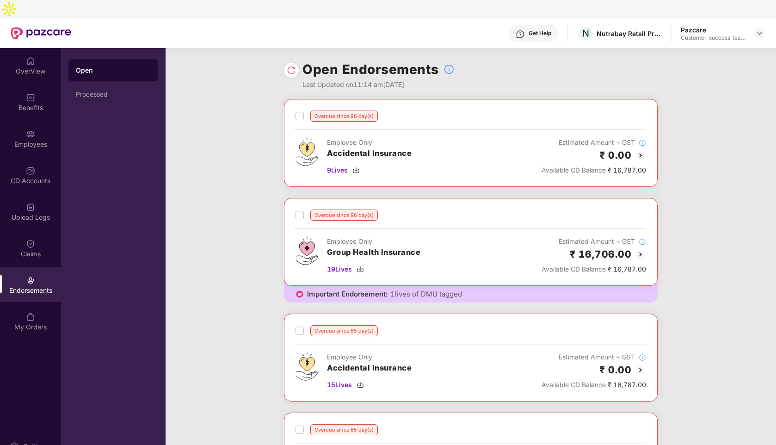
click at [640, 249] on img at bounding box center [640, 254] width 11 height 11
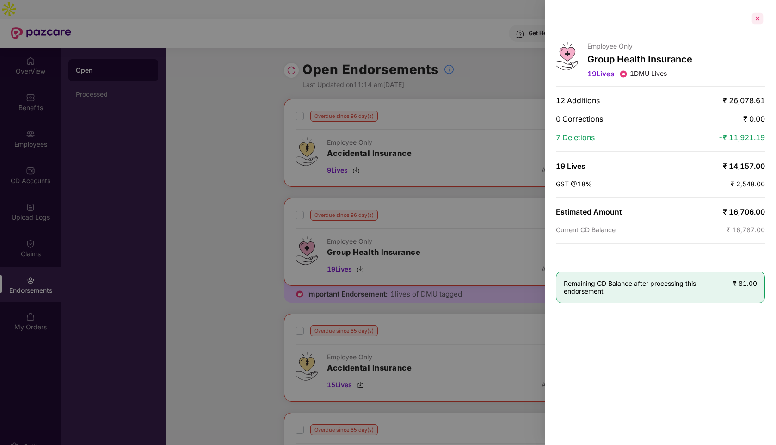
click at [756, 22] on div at bounding box center [758, 18] width 15 height 15
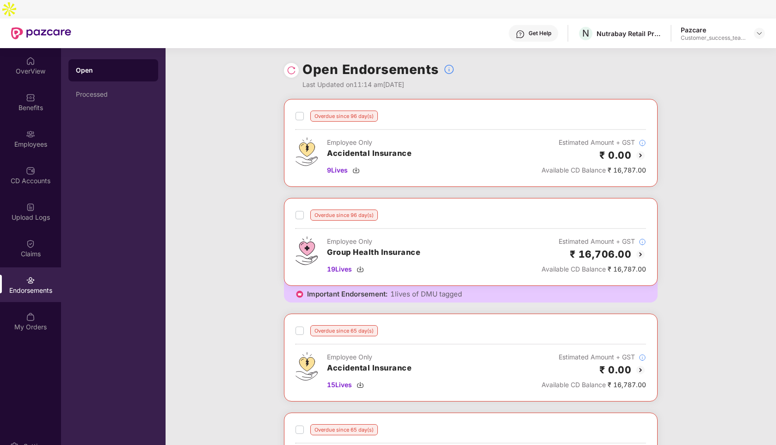
click at [642, 150] on img at bounding box center [640, 155] width 11 height 11
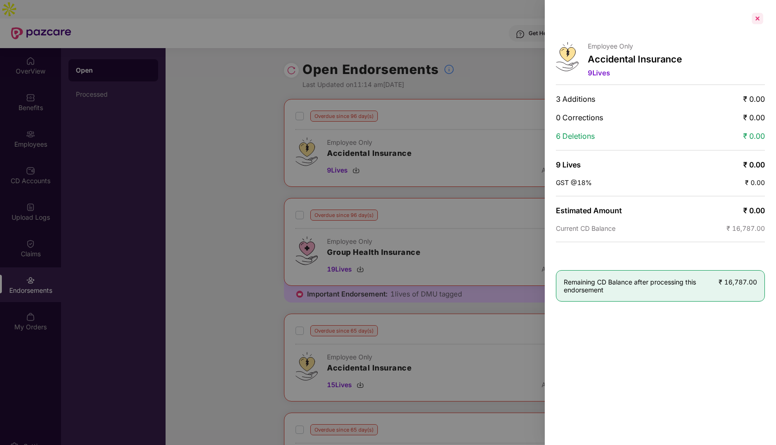
click at [759, 19] on div at bounding box center [758, 18] width 15 height 15
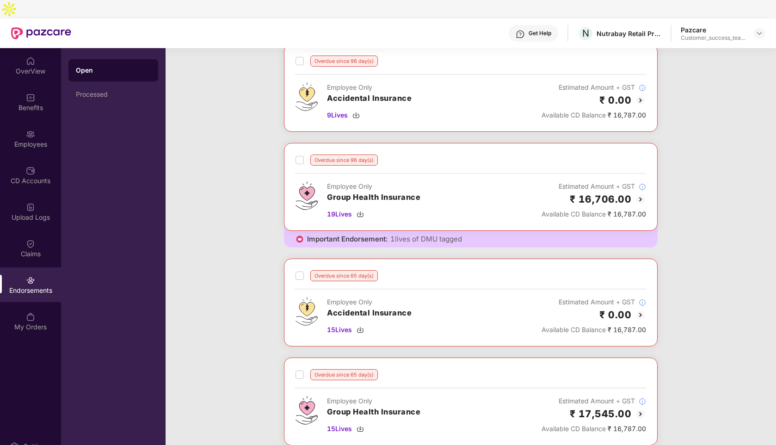
scroll to position [66, 0]
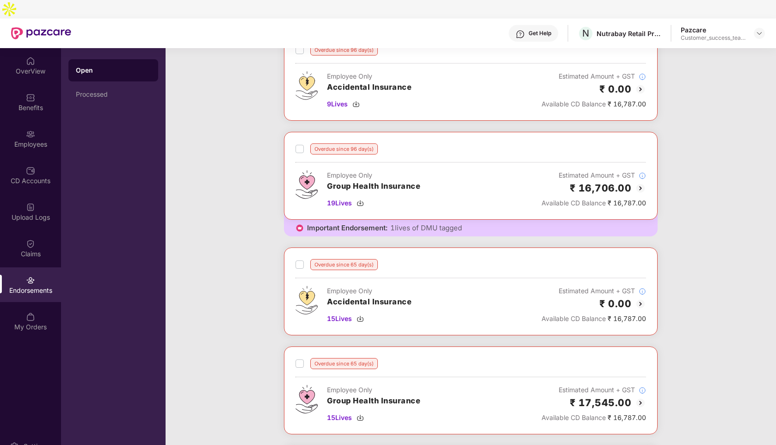
click at [638, 298] on img at bounding box center [640, 303] width 11 height 11
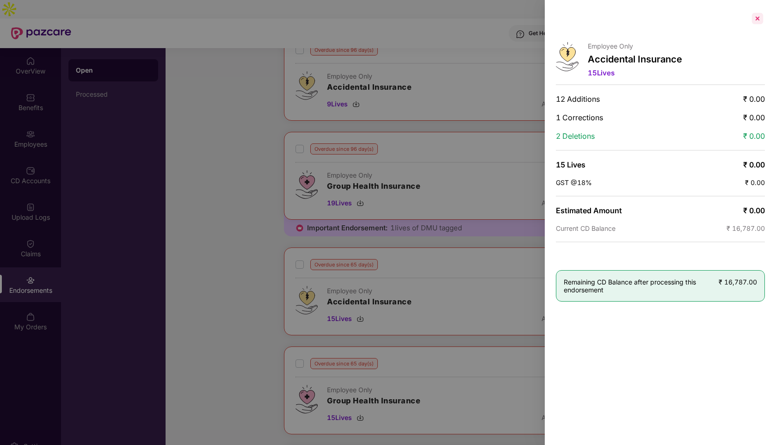
click at [760, 19] on div at bounding box center [758, 18] width 15 height 15
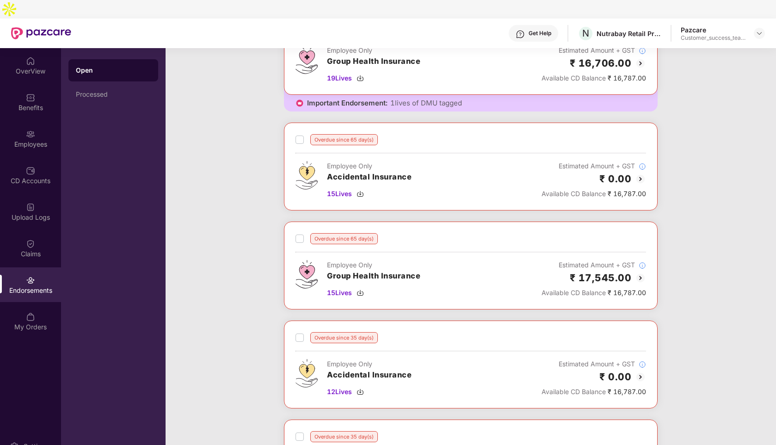
scroll to position [202, 0]
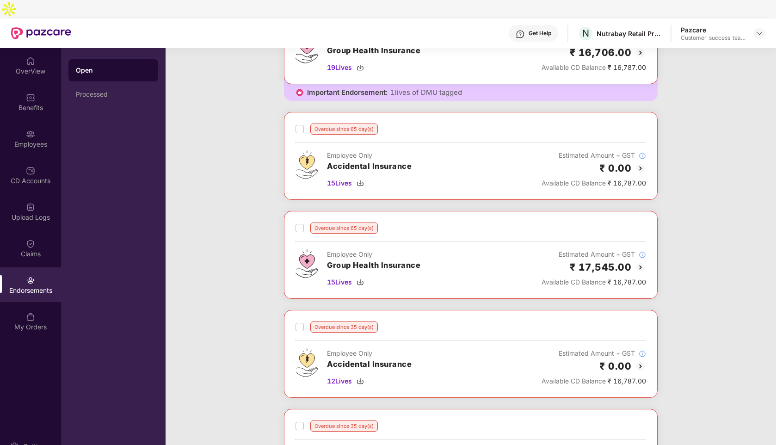
click at [642, 262] on img at bounding box center [640, 267] width 11 height 11
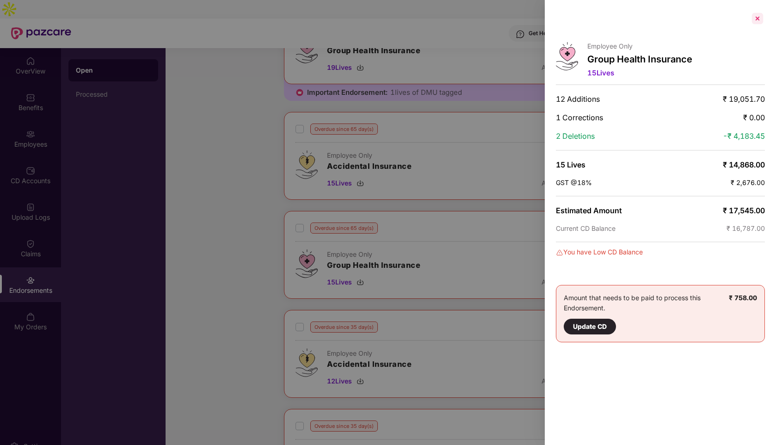
click at [758, 22] on div at bounding box center [758, 18] width 15 height 15
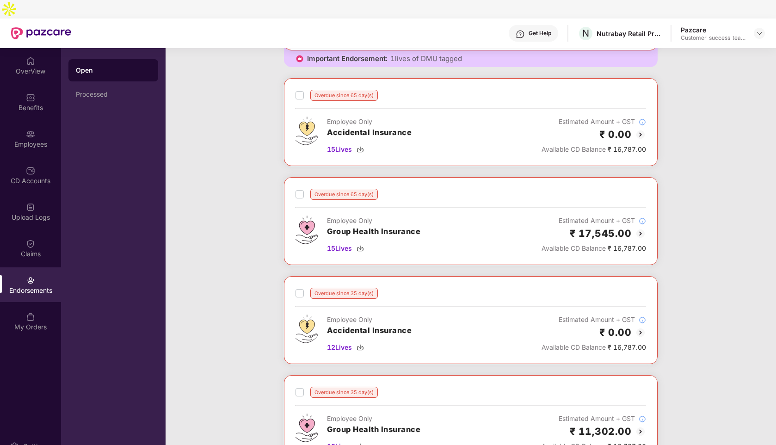
scroll to position [153, 0]
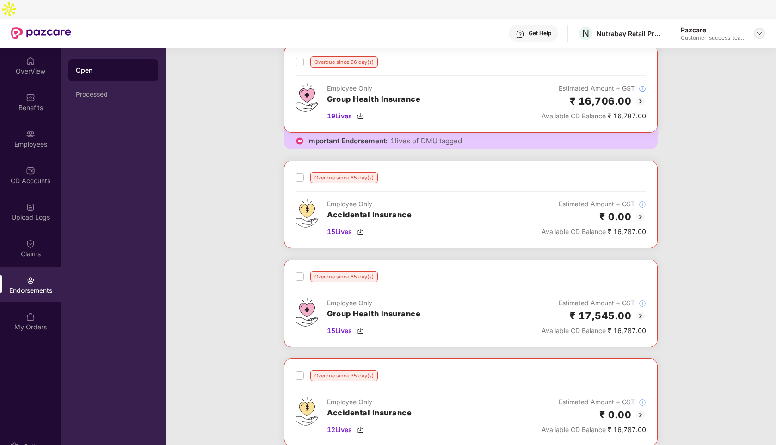
click at [762, 30] on img at bounding box center [759, 33] width 7 height 7
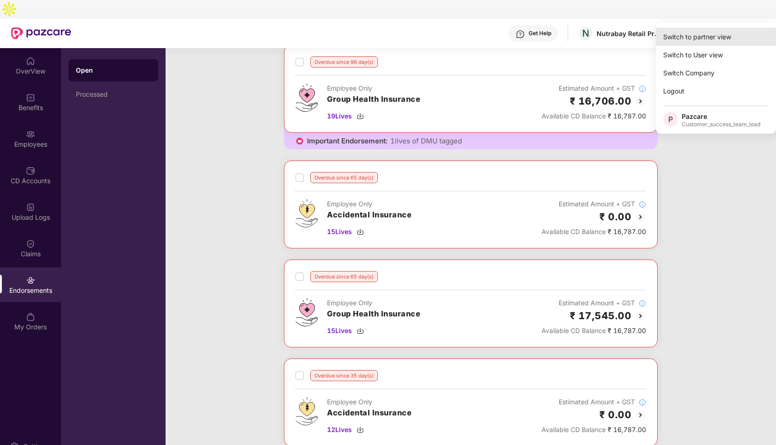
click at [714, 34] on div "Switch to partner view" at bounding box center [716, 37] width 120 height 18
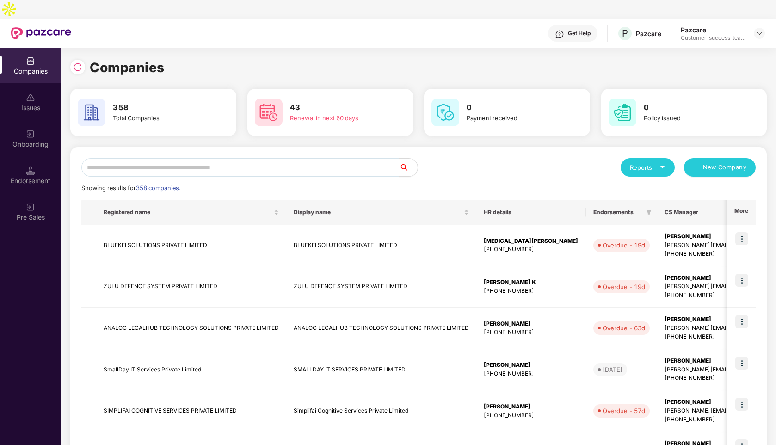
click at [215, 158] on input "text" at bounding box center [240, 167] width 318 height 19
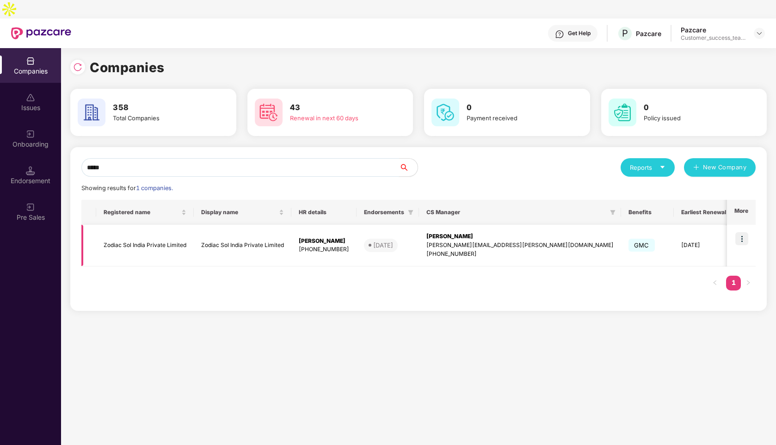
type input "*****"
click at [743, 232] on img at bounding box center [742, 238] width 13 height 13
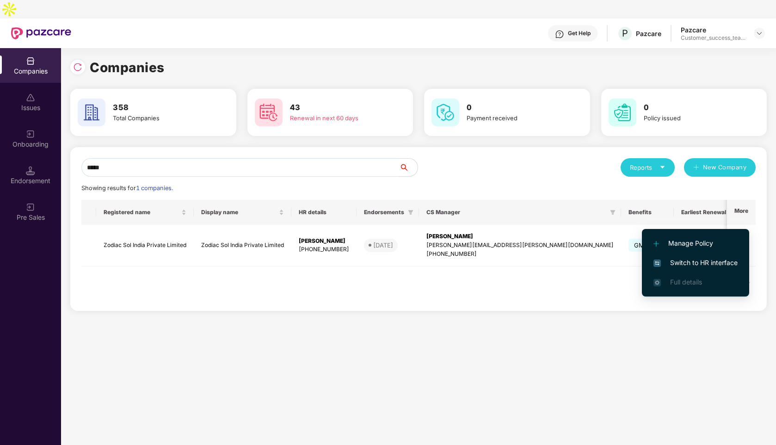
click at [693, 261] on span "Switch to HR interface" at bounding box center [696, 263] width 84 height 10
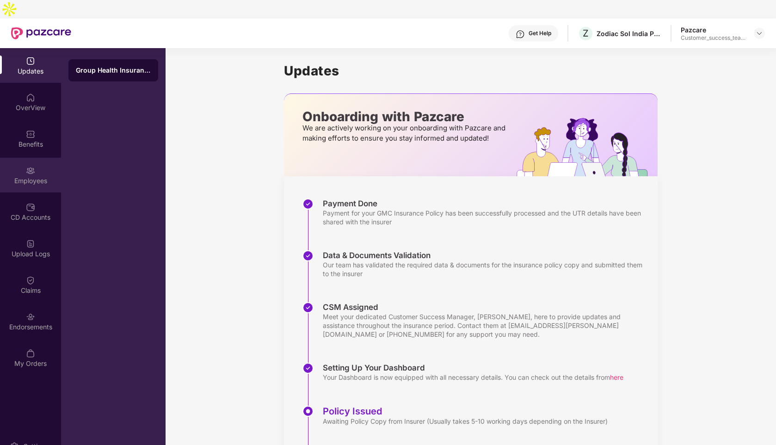
click at [21, 158] on div "Employees" at bounding box center [30, 175] width 61 height 35
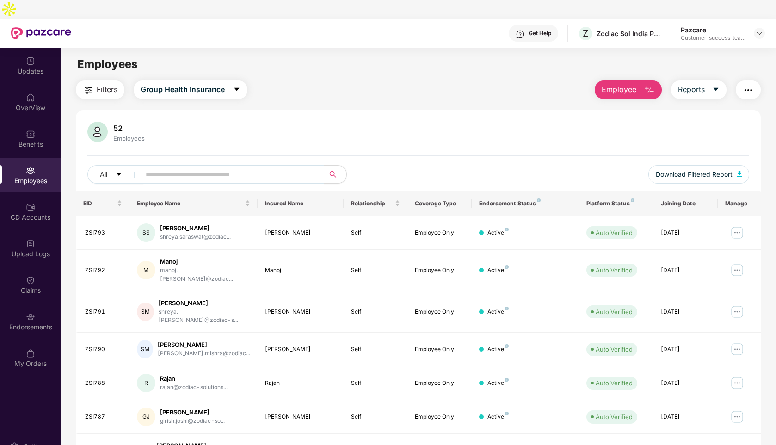
click at [743, 85] on img "button" at bounding box center [748, 90] width 11 height 11
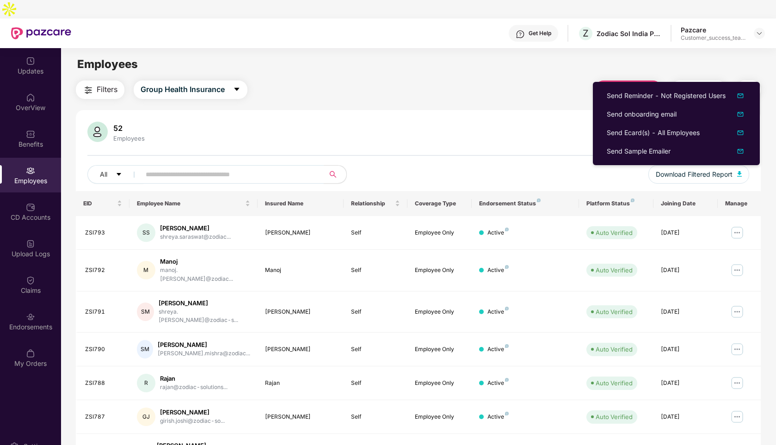
click at [446, 81] on div "Filters Group Health Insurance Employee Reports" at bounding box center [418, 90] width 685 height 19
